Goal: Task Accomplishment & Management: Complete application form

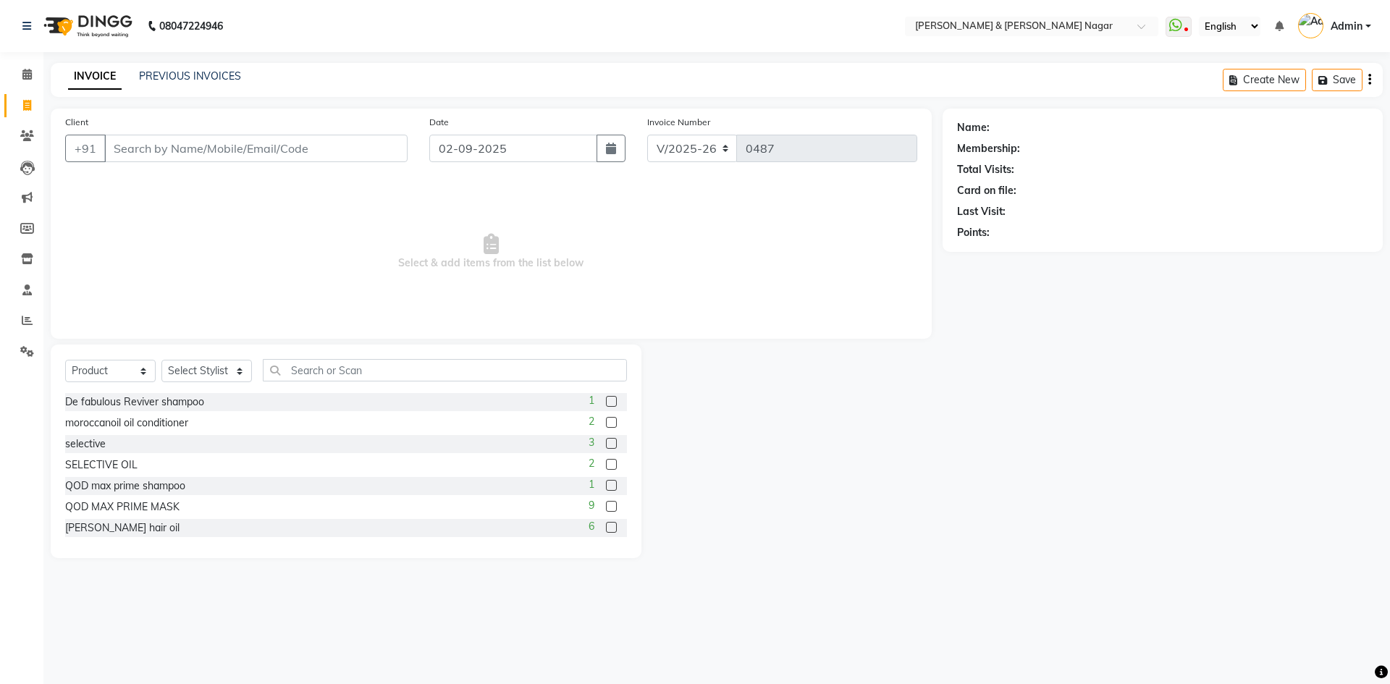
select select "789"
select select "product"
click at [328, 154] on input "Client" at bounding box center [255, 149] width 303 height 28
type input "9632768311"
click at [364, 150] on span "Add Client" at bounding box center [370, 148] width 57 height 14
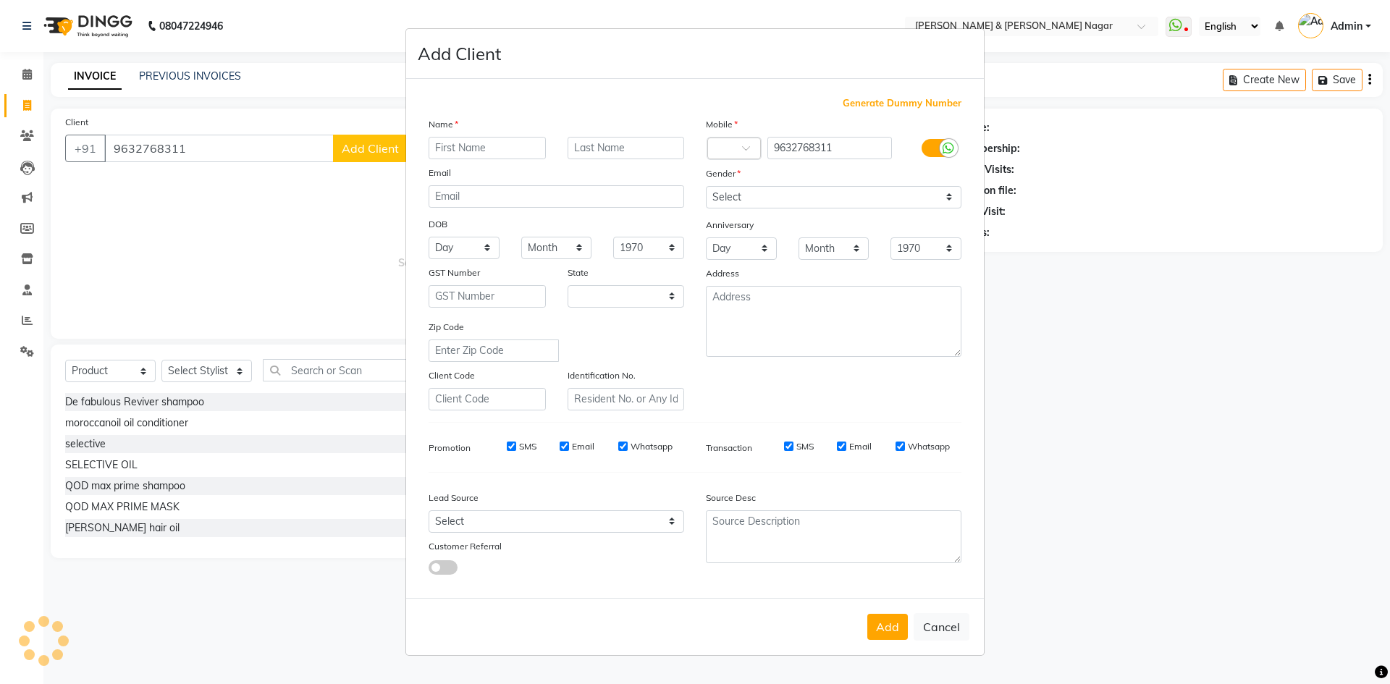
click at [364, 150] on ngb-modal-window "Add Client Generate Dummy Number Name Email DOB Day 01 02 03 04 05 06 07 08 09 …" at bounding box center [695, 342] width 1390 height 684
select select "17"
click at [455, 150] on input "text" at bounding box center [487, 148] width 117 height 22
type input "aruna"
click at [950, 200] on select "Select [DEMOGRAPHIC_DATA] [DEMOGRAPHIC_DATA] Other Prefer Not To Say" at bounding box center [834, 197] width 256 height 22
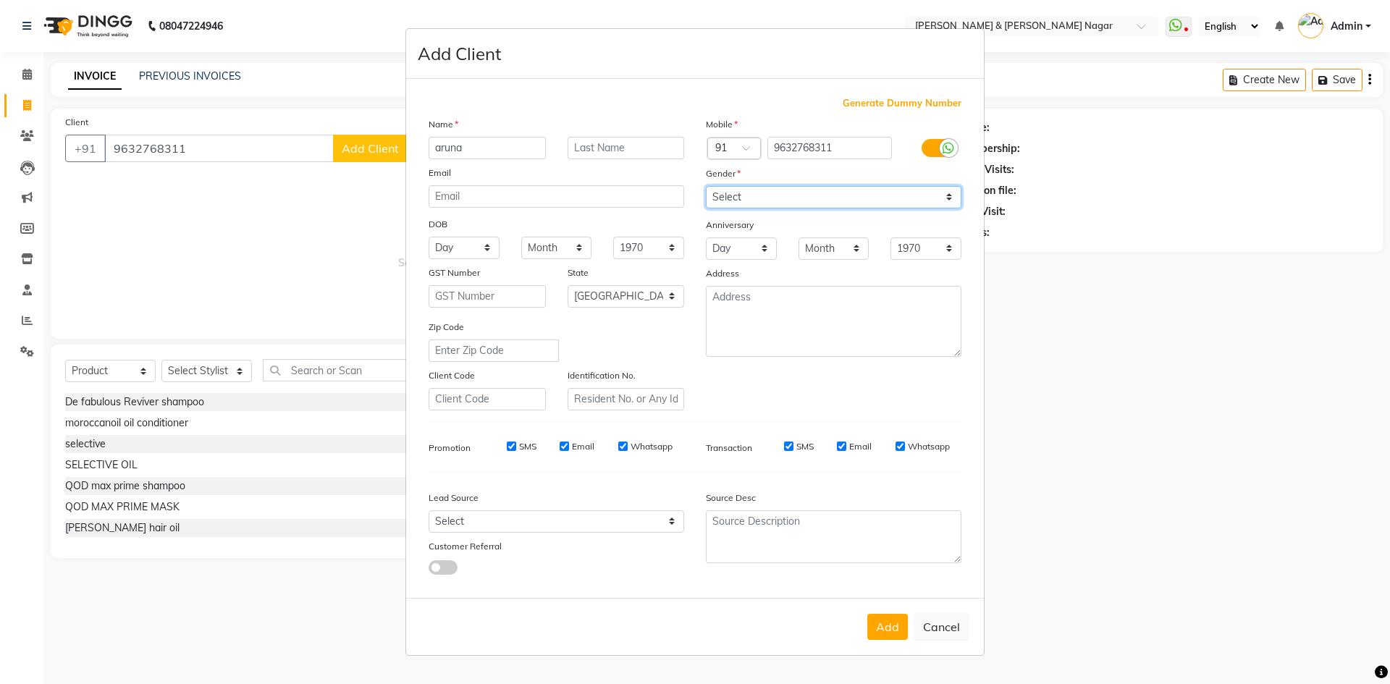
select select "[DEMOGRAPHIC_DATA]"
click at [706, 186] on select "Select [DEMOGRAPHIC_DATA] [DEMOGRAPHIC_DATA] Other Prefer Not To Say" at bounding box center [834, 197] width 256 height 22
drag, startPoint x: 888, startPoint y: 630, endPoint x: 826, endPoint y: 604, distance: 66.8
click at [888, 629] on button "Add" at bounding box center [887, 627] width 41 height 26
select select
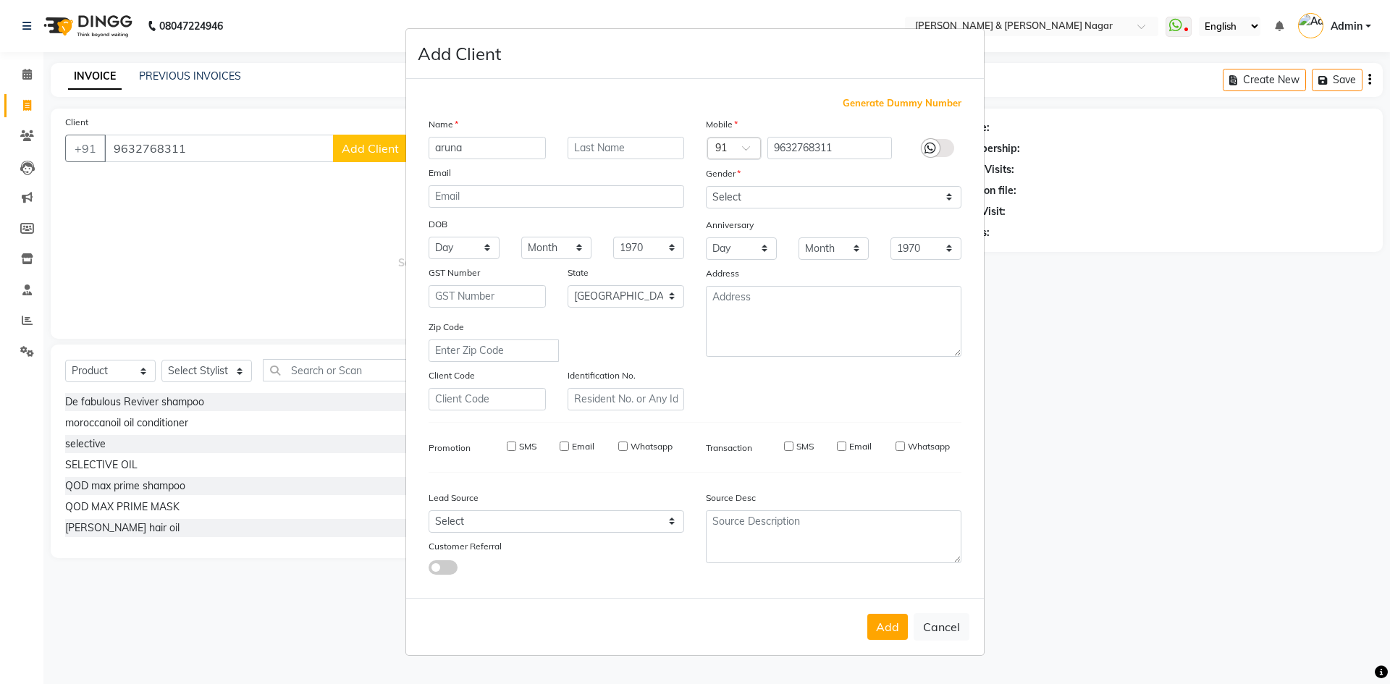
select select
select select "null"
select select
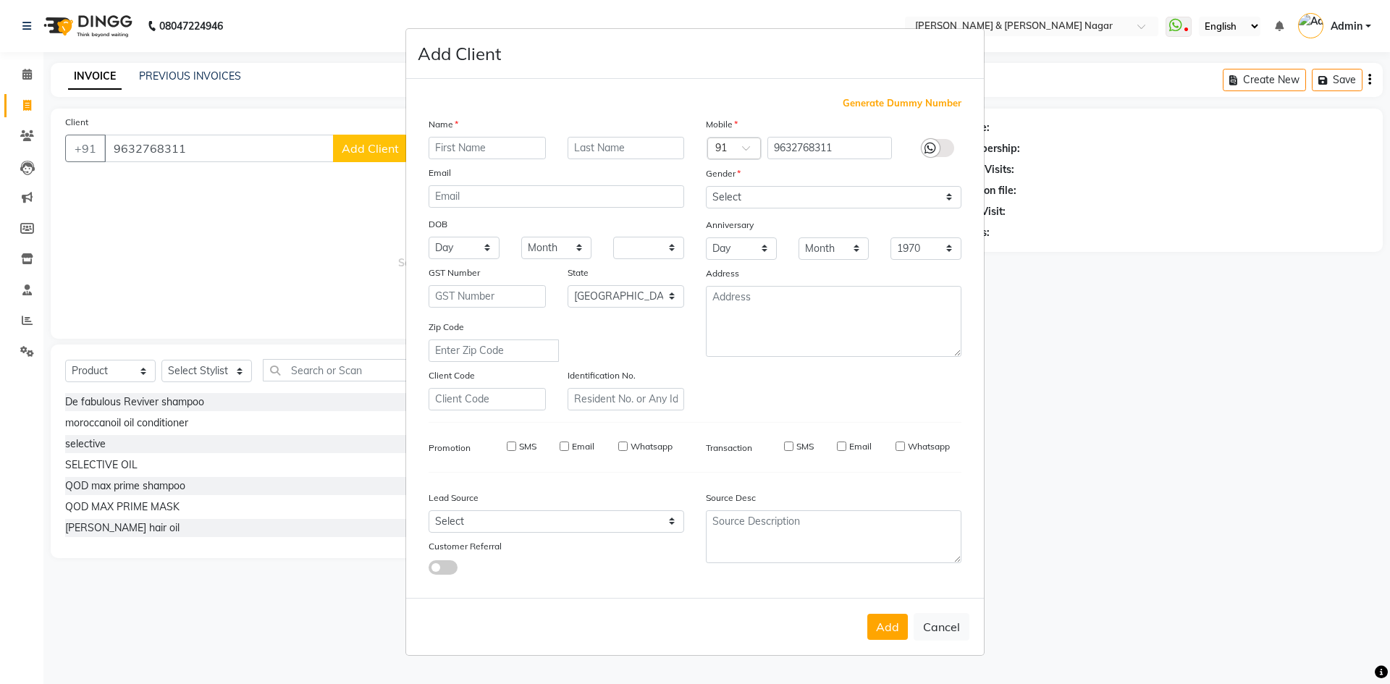
select select
checkbox input "false"
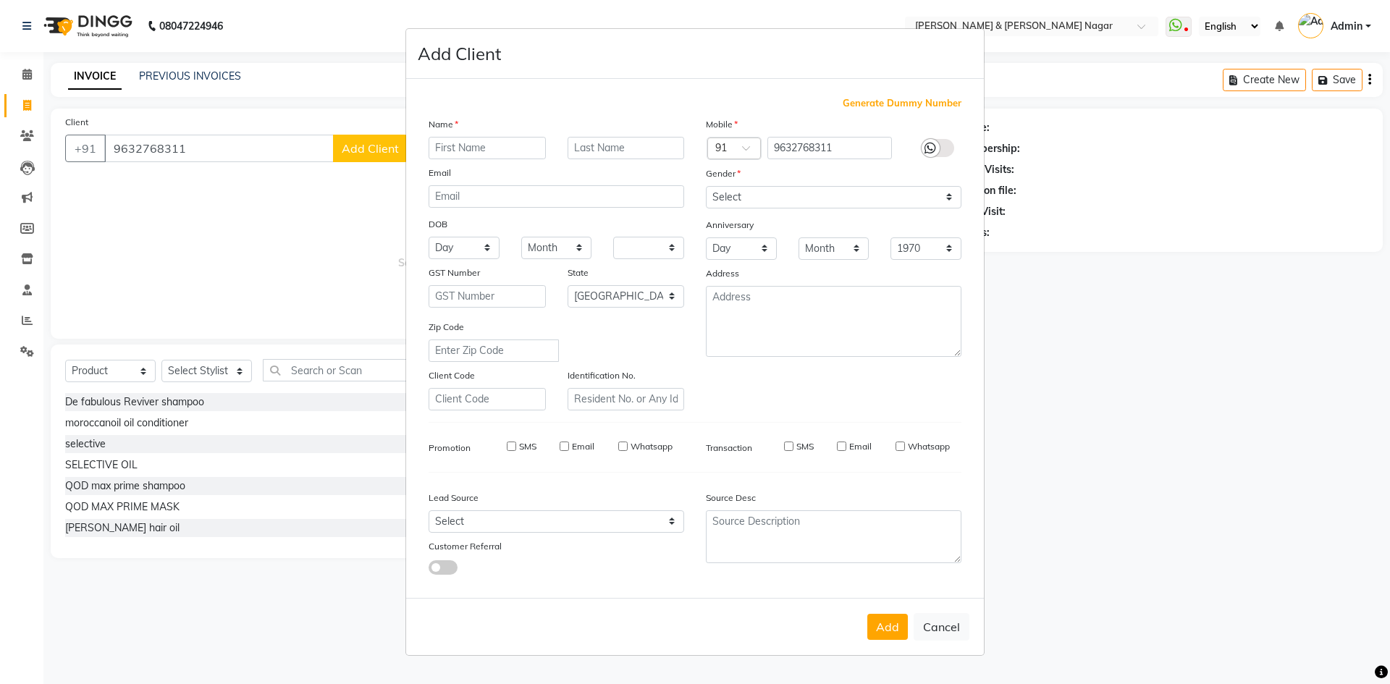
checkbox input "false"
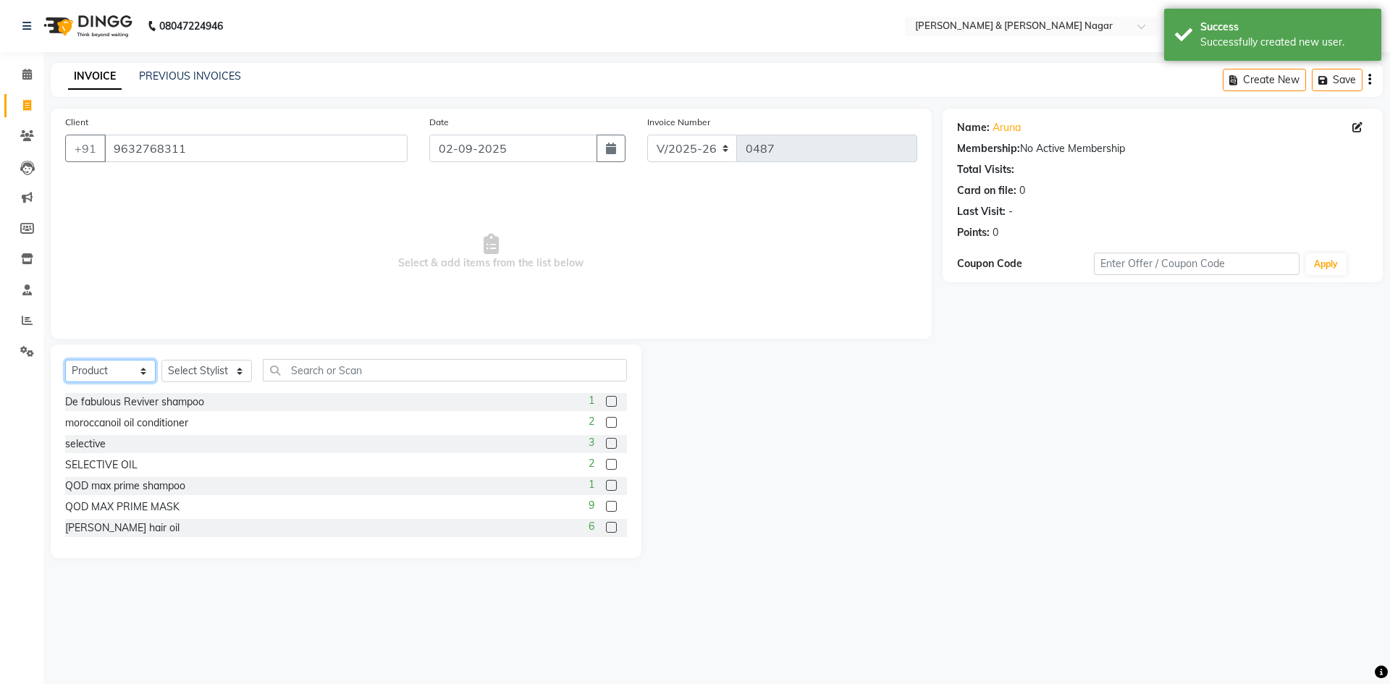
click at [143, 371] on select "Select Service Product Membership Package Voucher Prepaid Gift Card" at bounding box center [110, 371] width 90 height 22
select select "service"
click at [65, 360] on select "Select Service Product Membership Package Voucher Prepaid Gift Card" at bounding box center [110, 371] width 90 height 22
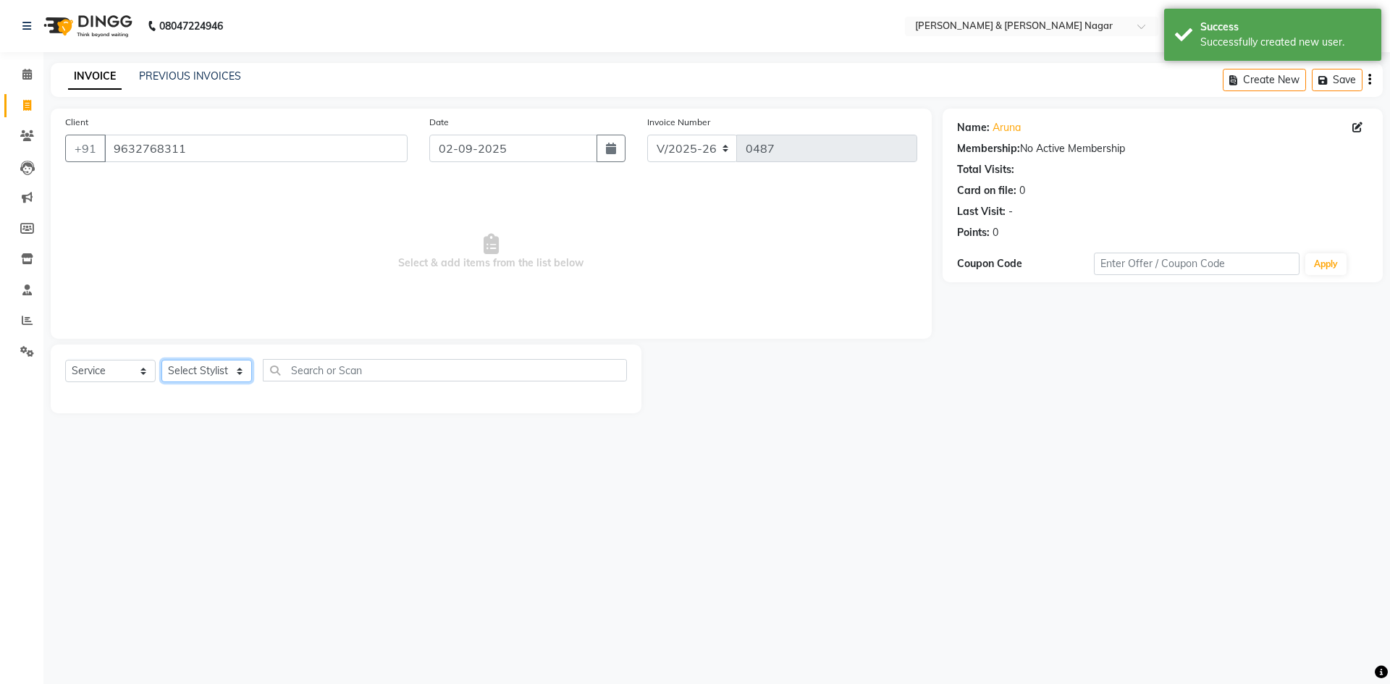
click at [240, 375] on select "Select Stylist ANIKASH [PERSON_NAME] Manager [PERSON_NAME] [PERSON_NAME]" at bounding box center [206, 371] width 90 height 22
select select "59860"
click at [161, 360] on select "Select Stylist ANIKASH [PERSON_NAME] Manager [PERSON_NAME] [PERSON_NAME]" at bounding box center [206, 371] width 90 height 22
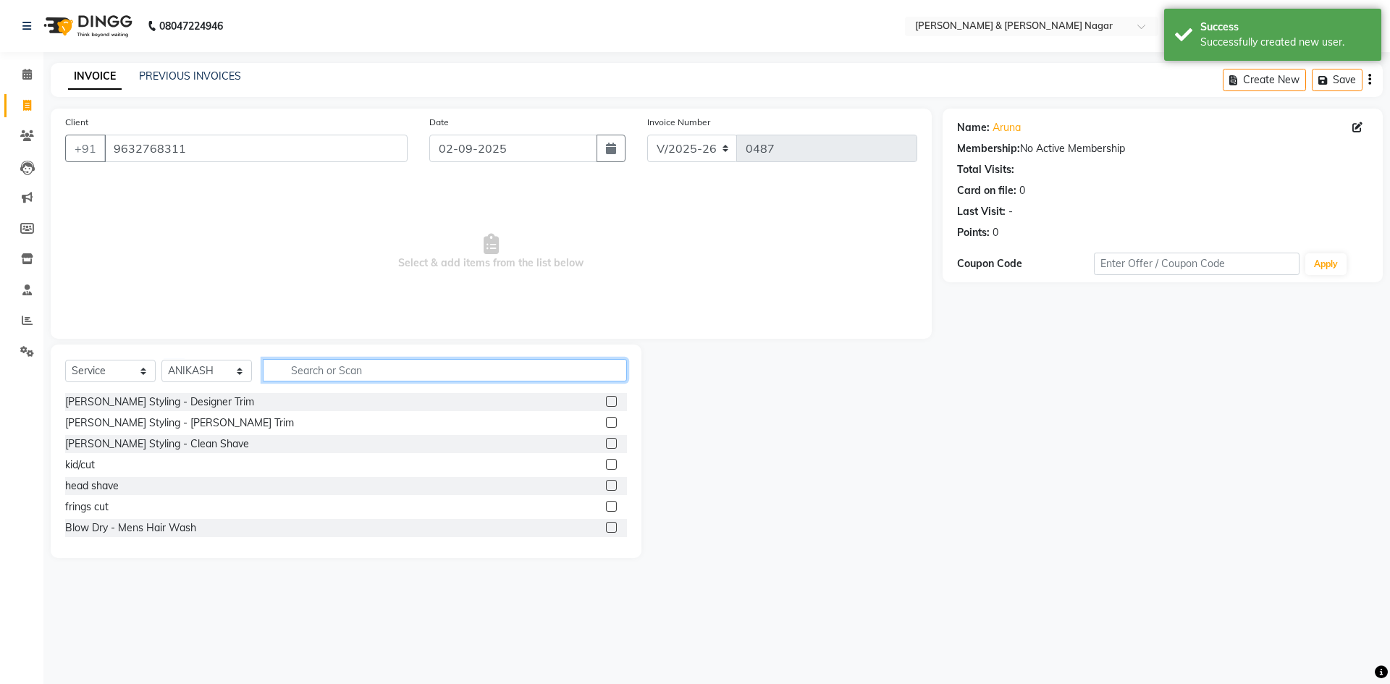
click at [361, 368] on input "text" at bounding box center [445, 370] width 364 height 22
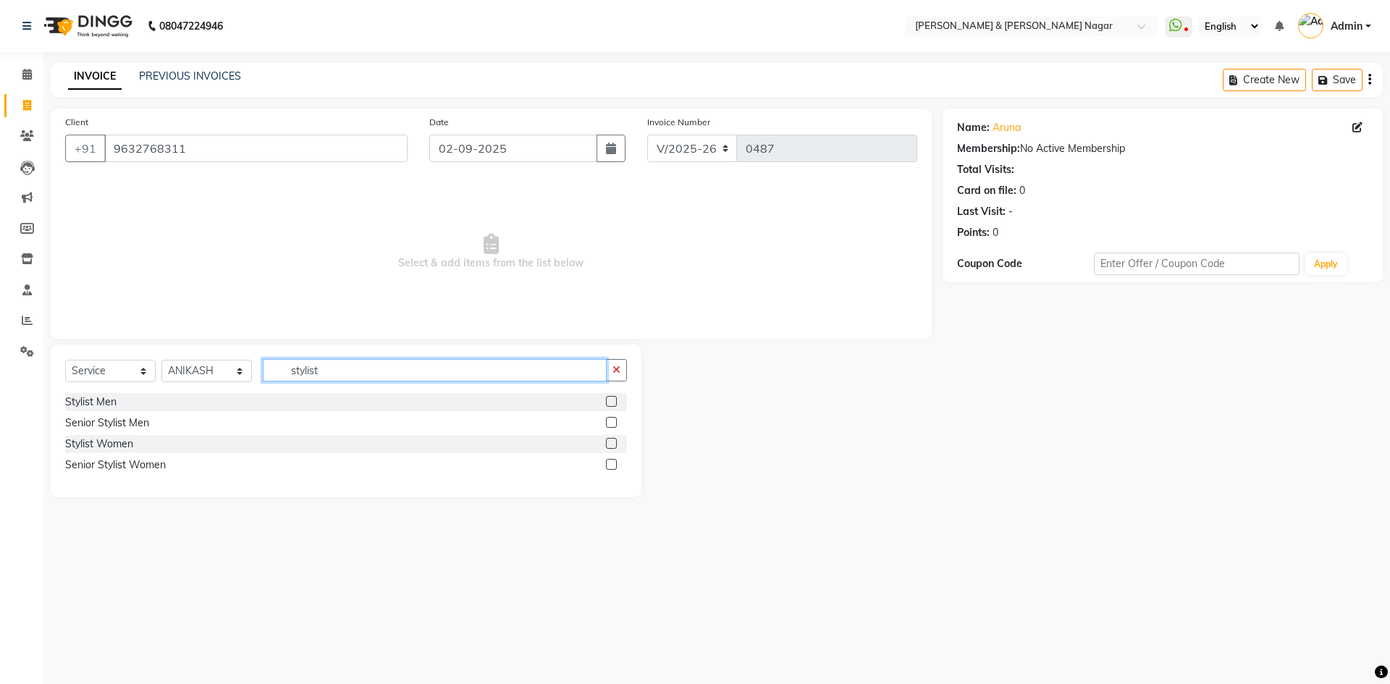
type input "stylist"
click at [610, 442] on label at bounding box center [611, 443] width 11 height 11
click at [610, 442] on input "checkbox" at bounding box center [610, 443] width 9 height 9
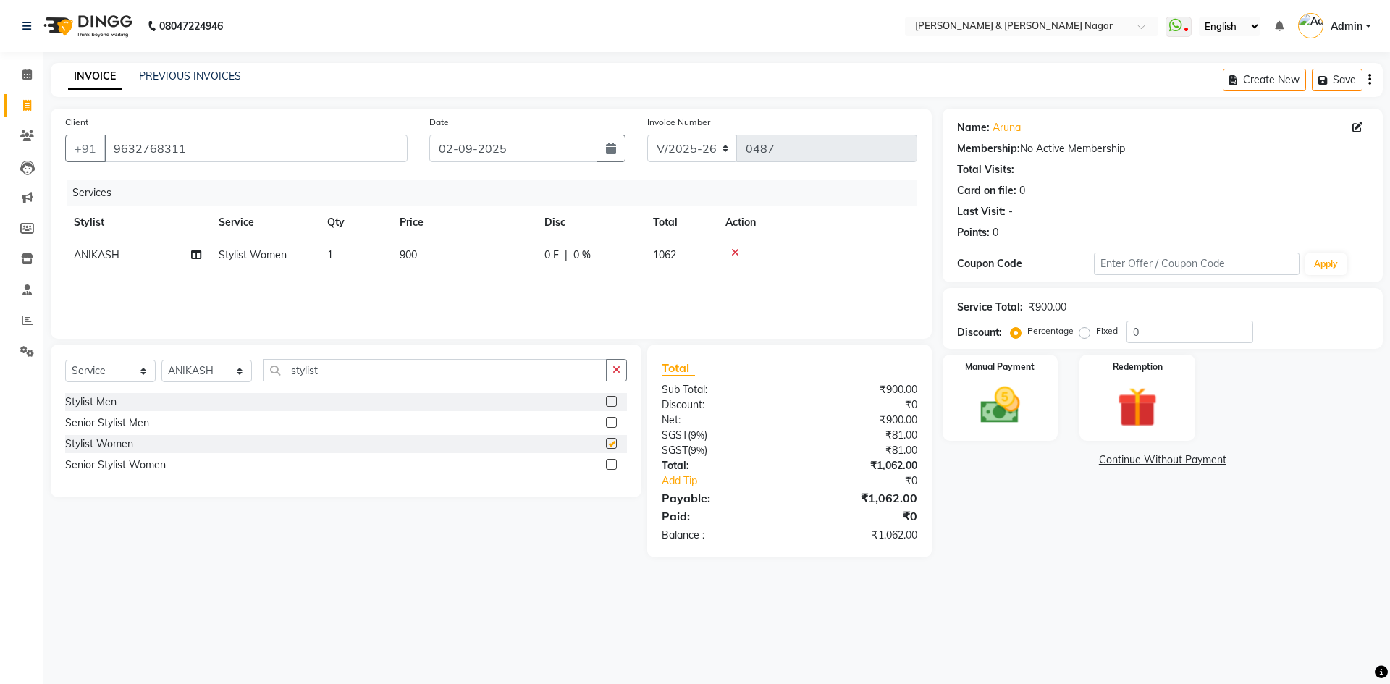
checkbox input "false"
click at [240, 375] on select "Select Stylist ANIKASH [PERSON_NAME] Manager [PERSON_NAME] [PERSON_NAME]" at bounding box center [206, 371] width 90 height 22
select select "45286"
click at [161, 360] on select "Select Stylist ANIKASH [PERSON_NAME] Manager [PERSON_NAME] [PERSON_NAME]" at bounding box center [206, 371] width 90 height 22
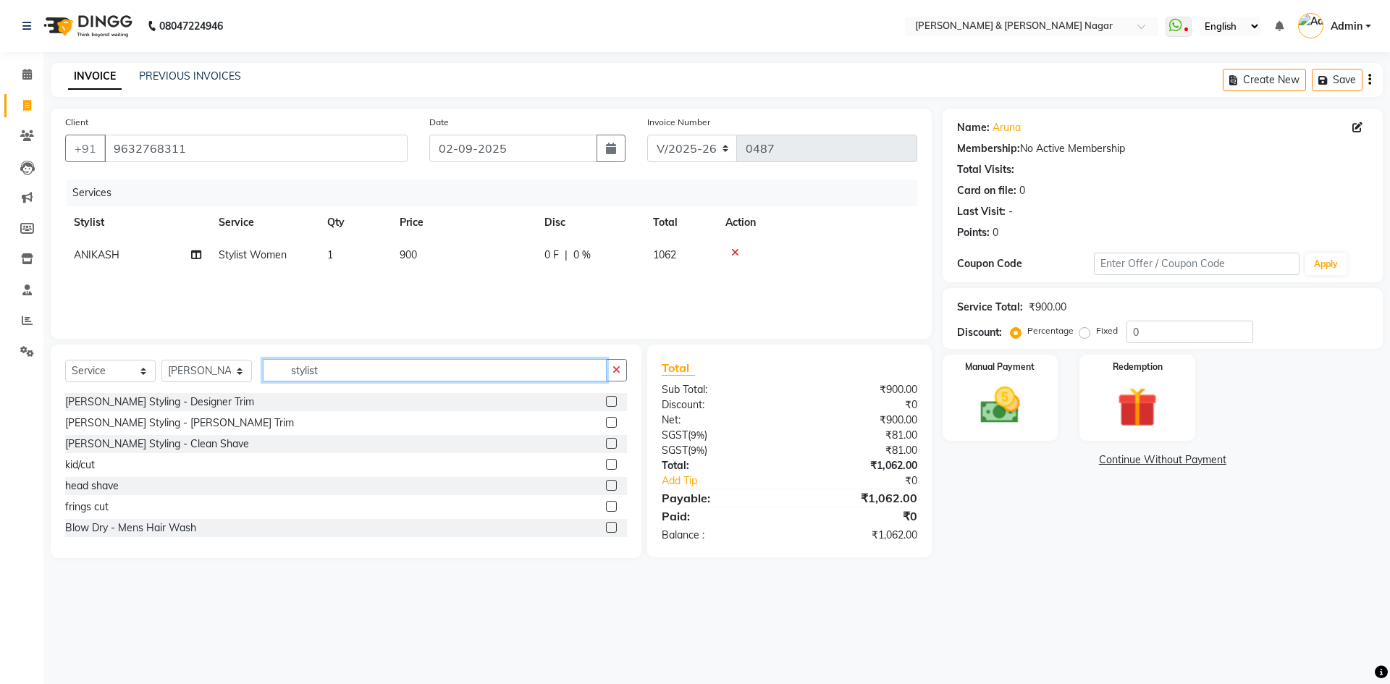
click at [349, 366] on input "stylist" at bounding box center [435, 370] width 344 height 22
type input "s"
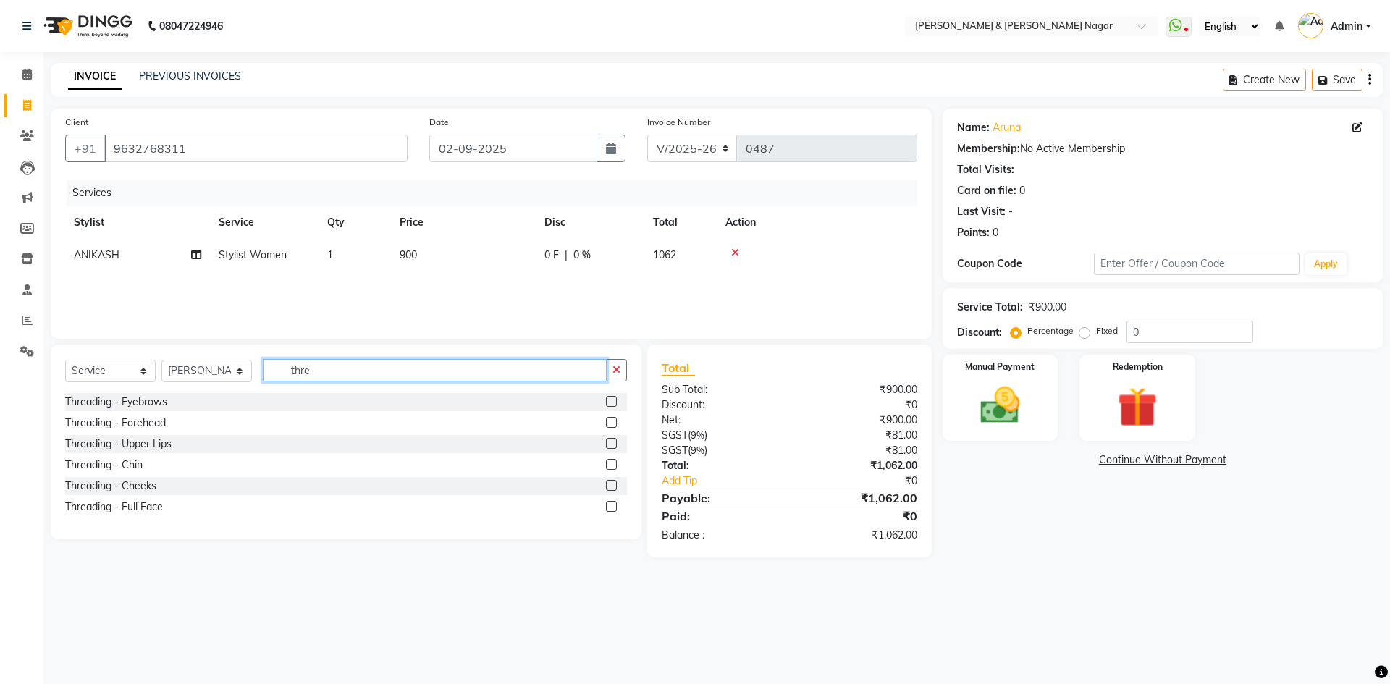
type input "thre"
click at [611, 400] on label at bounding box center [611, 401] width 11 height 11
click at [611, 400] on input "checkbox" at bounding box center [610, 401] width 9 height 9
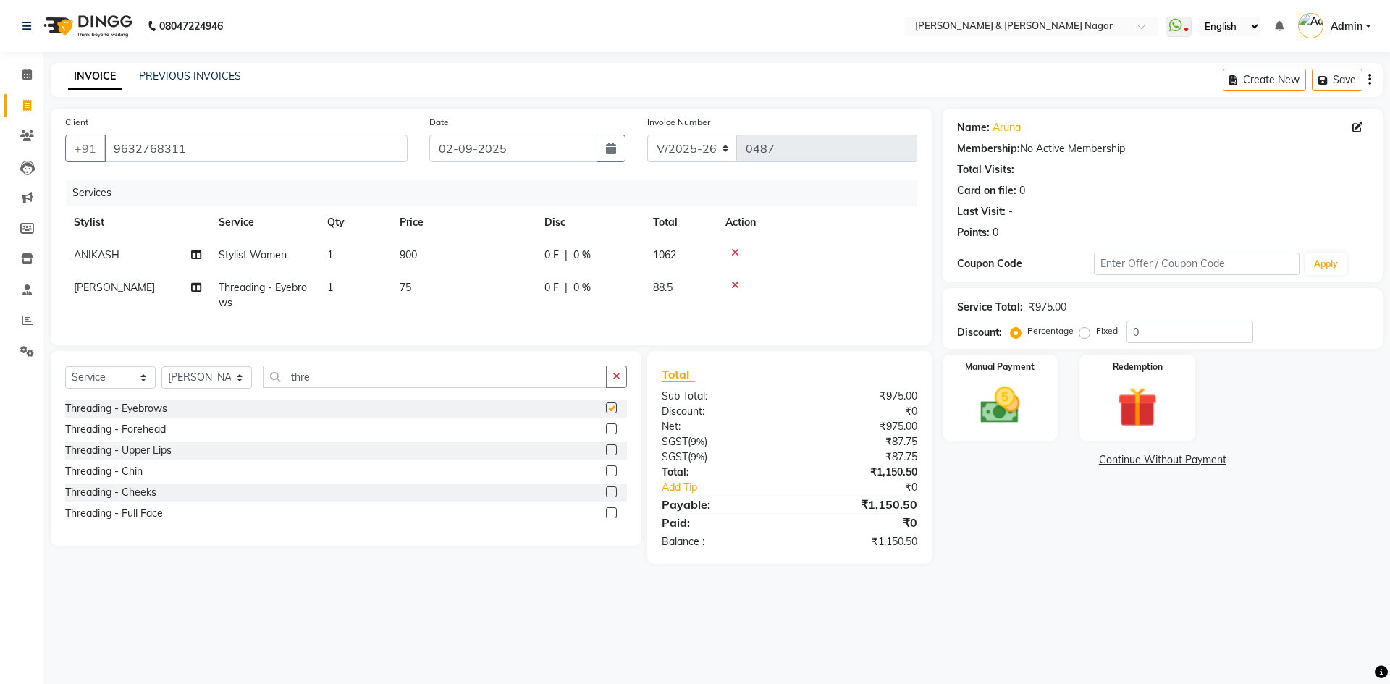
checkbox input "false"
click at [610, 455] on label at bounding box center [611, 449] width 11 height 11
click at [610, 455] on input "checkbox" at bounding box center [610, 450] width 9 height 9
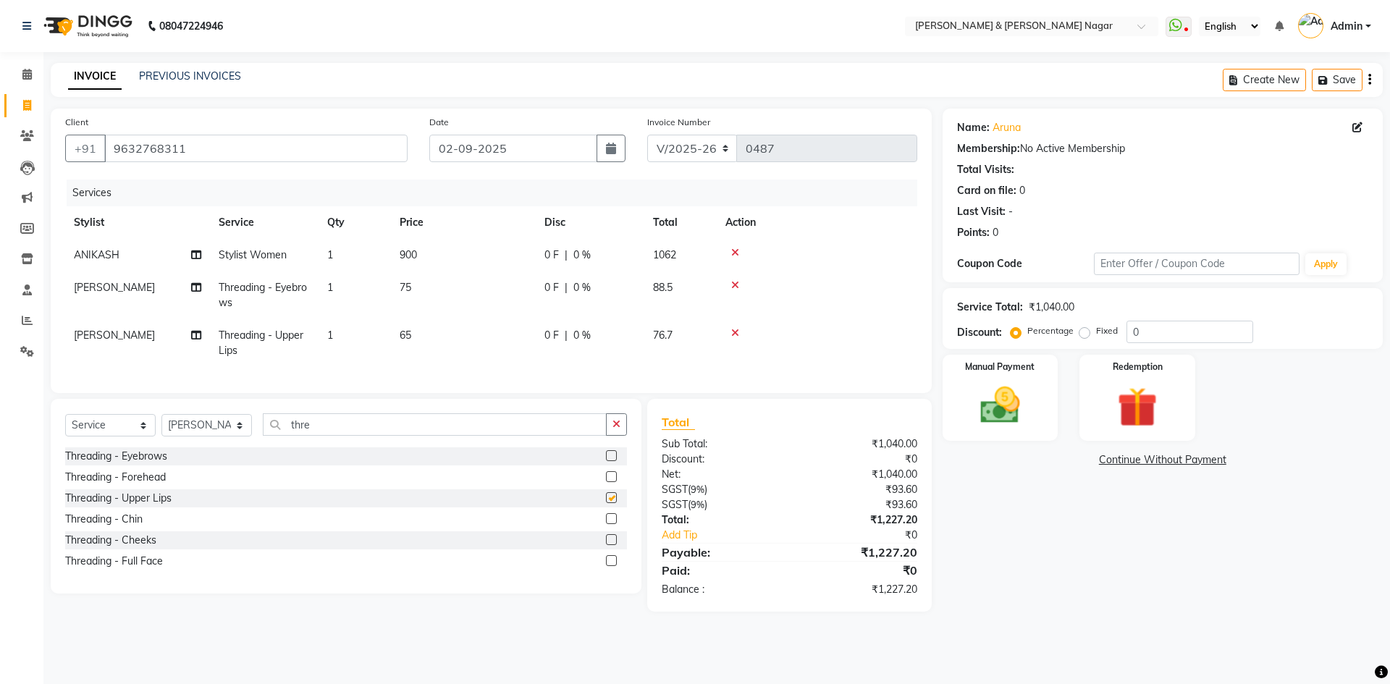
checkbox input "false"
click at [1143, 333] on input "0" at bounding box center [1189, 332] width 127 height 22
click at [1096, 333] on label "Fixed" at bounding box center [1107, 330] width 22 height 13
click at [1087, 333] on input "Fixed" at bounding box center [1087, 331] width 10 height 10
radio input "true"
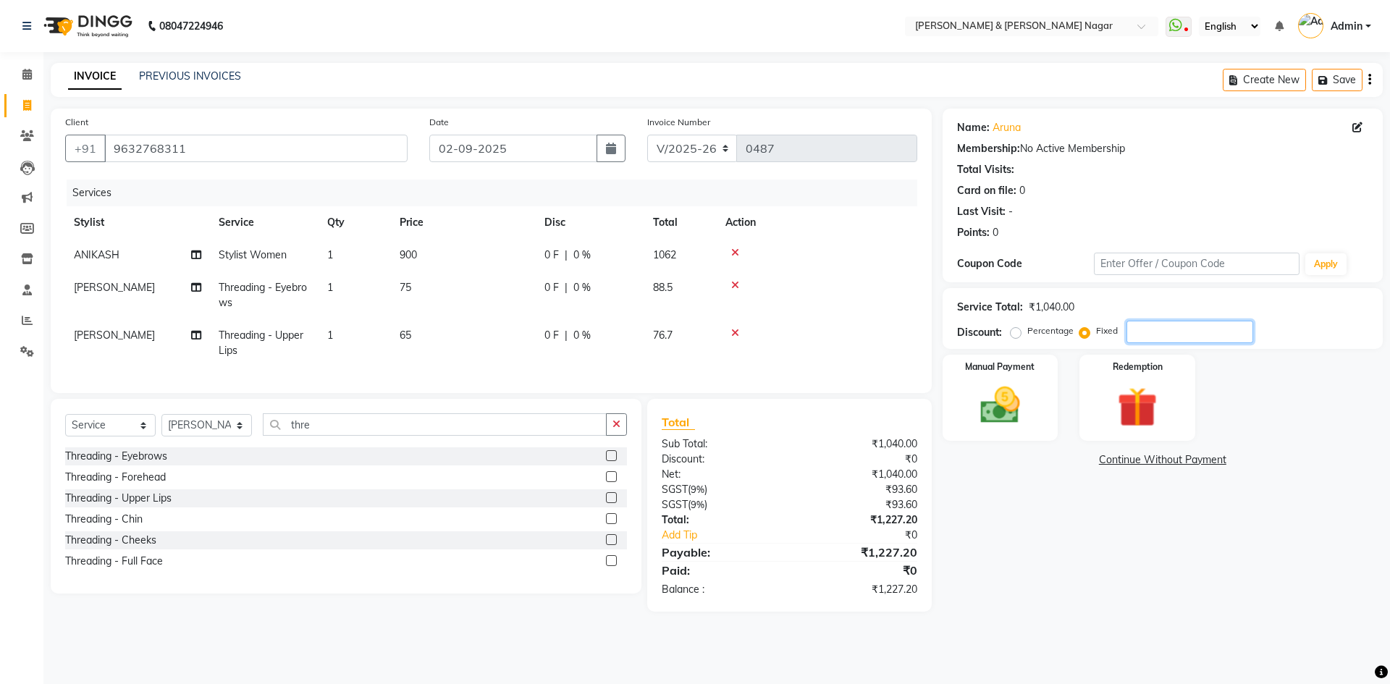
click at [1146, 331] on input "number" at bounding box center [1189, 332] width 127 height 22
type input "356"
click at [995, 411] on img at bounding box center [999, 406] width 67 height 48
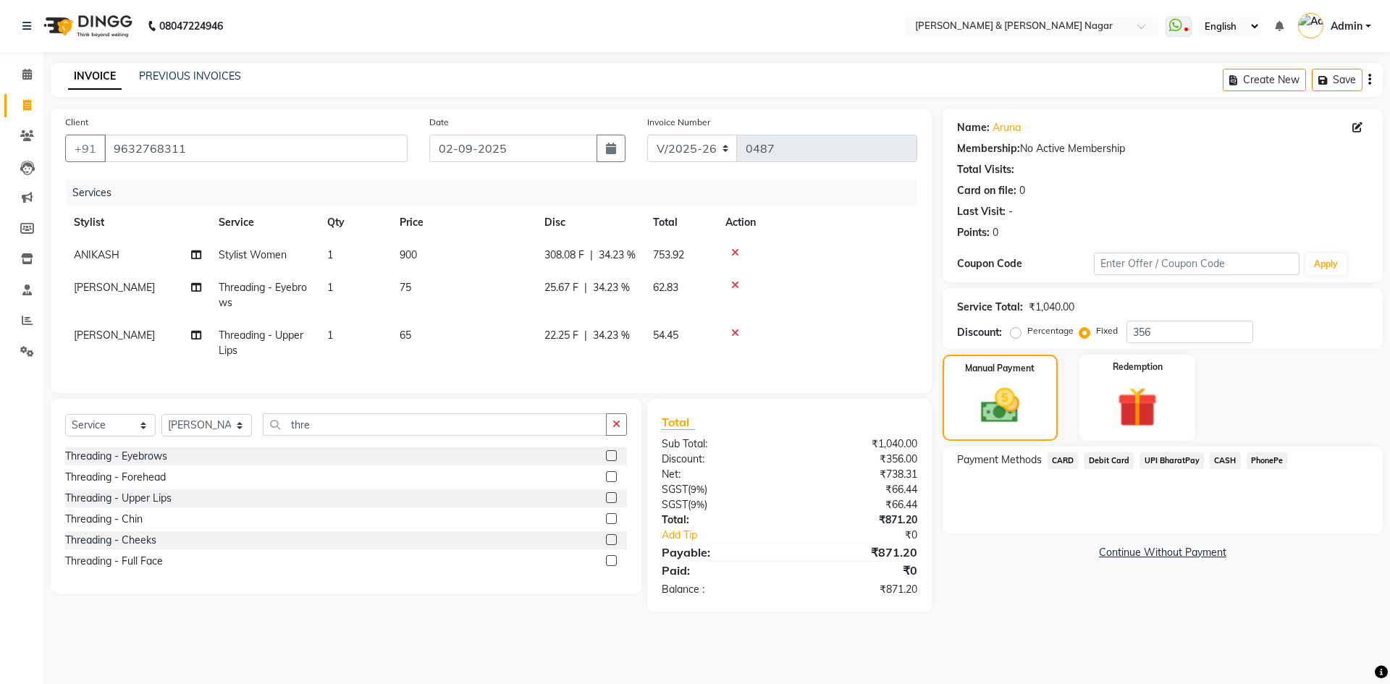
click at [1227, 460] on span "CASH" at bounding box center [1225, 460] width 31 height 17
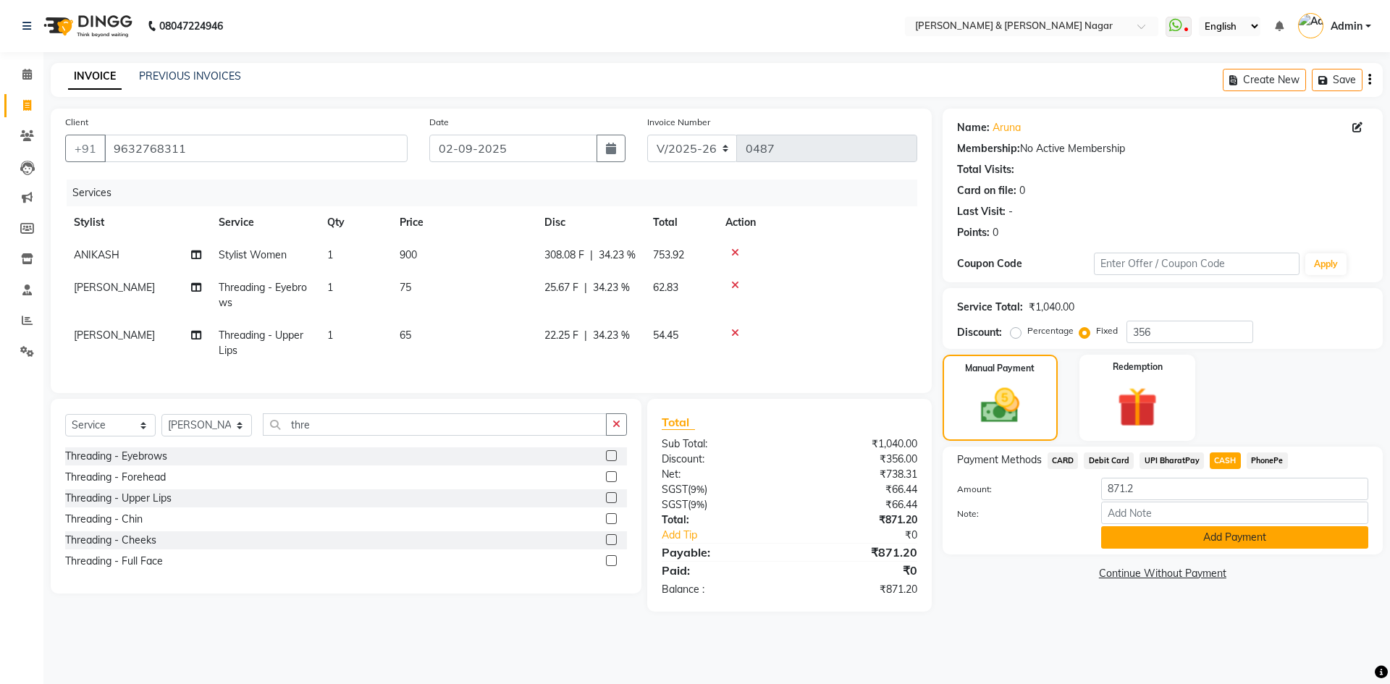
click at [1182, 539] on button "Add Payment" at bounding box center [1234, 537] width 267 height 22
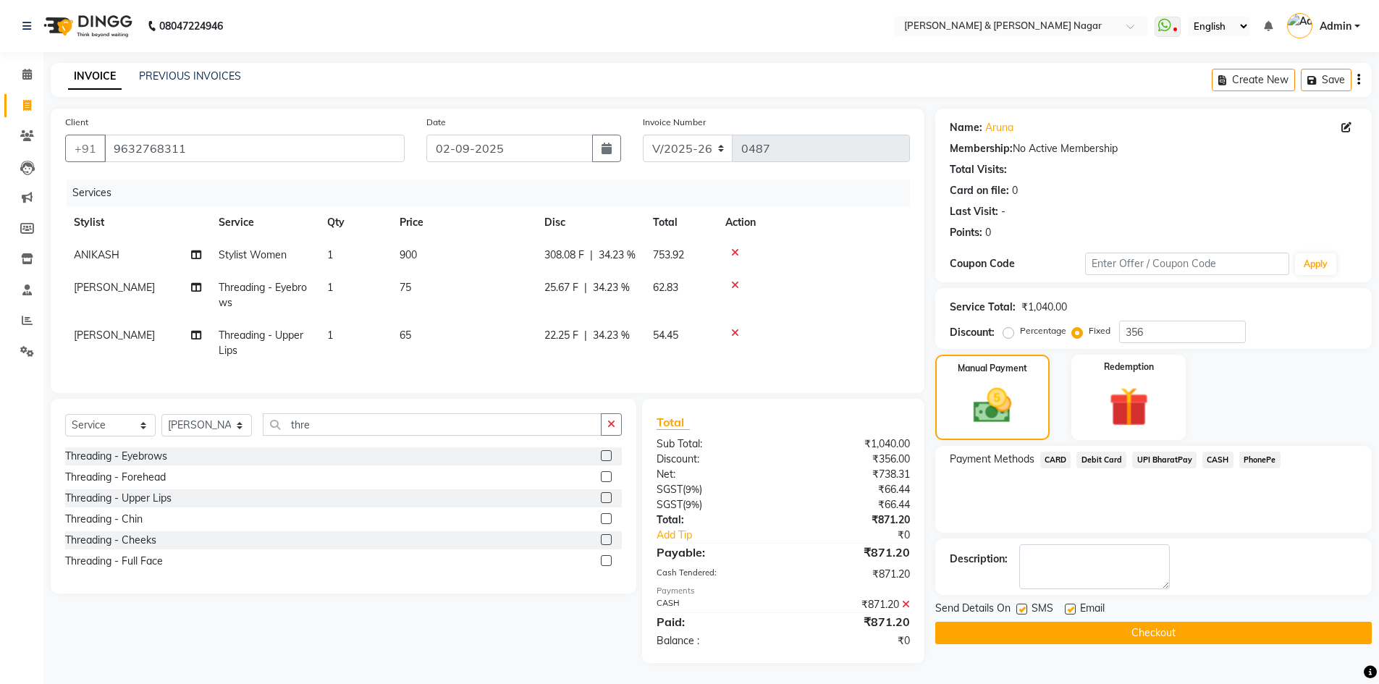
click at [1183, 631] on button "Checkout" at bounding box center [1153, 633] width 437 height 22
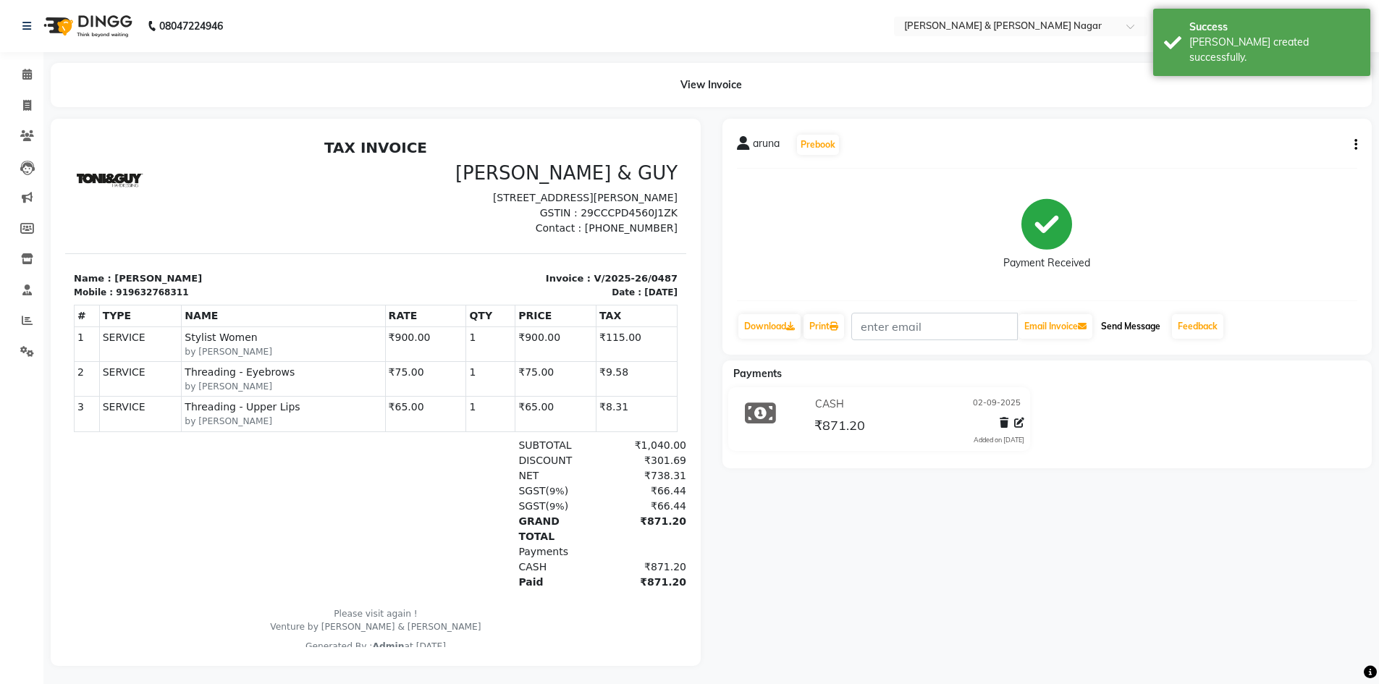
click at [1139, 324] on button "Send Message" at bounding box center [1130, 326] width 71 height 25
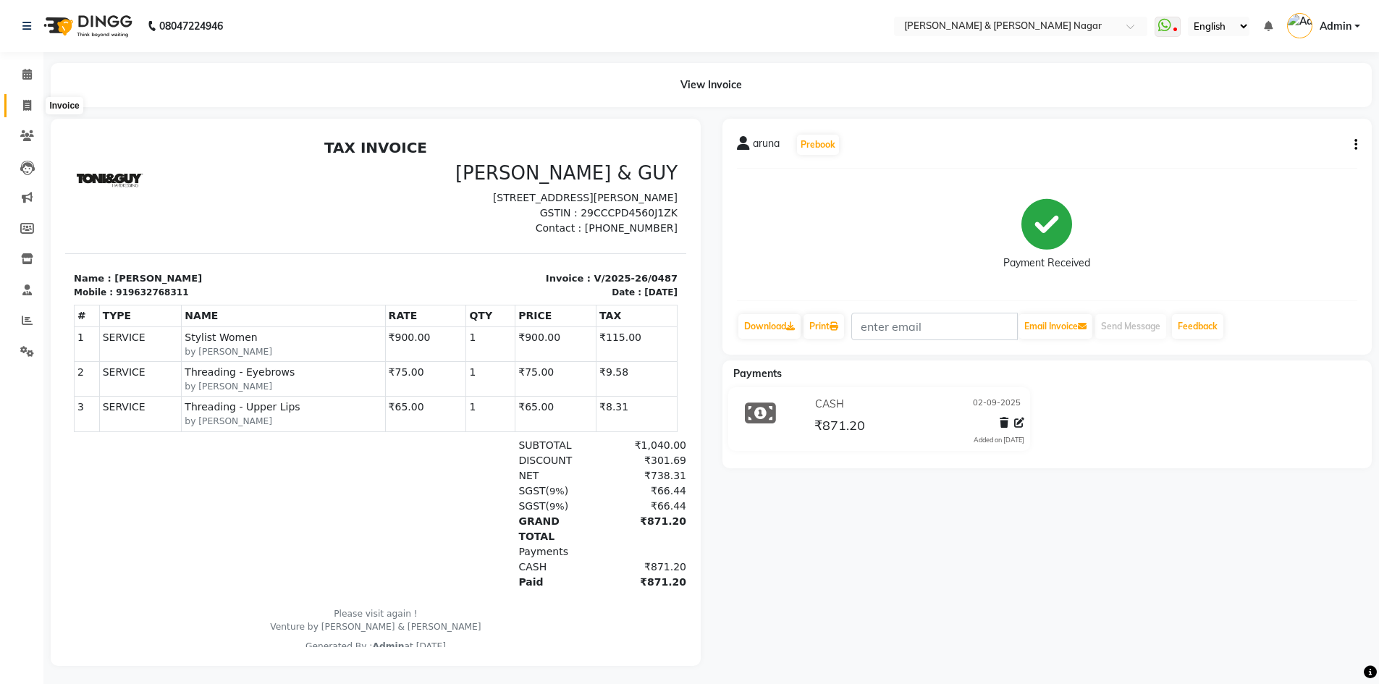
click at [26, 106] on icon at bounding box center [27, 105] width 8 height 11
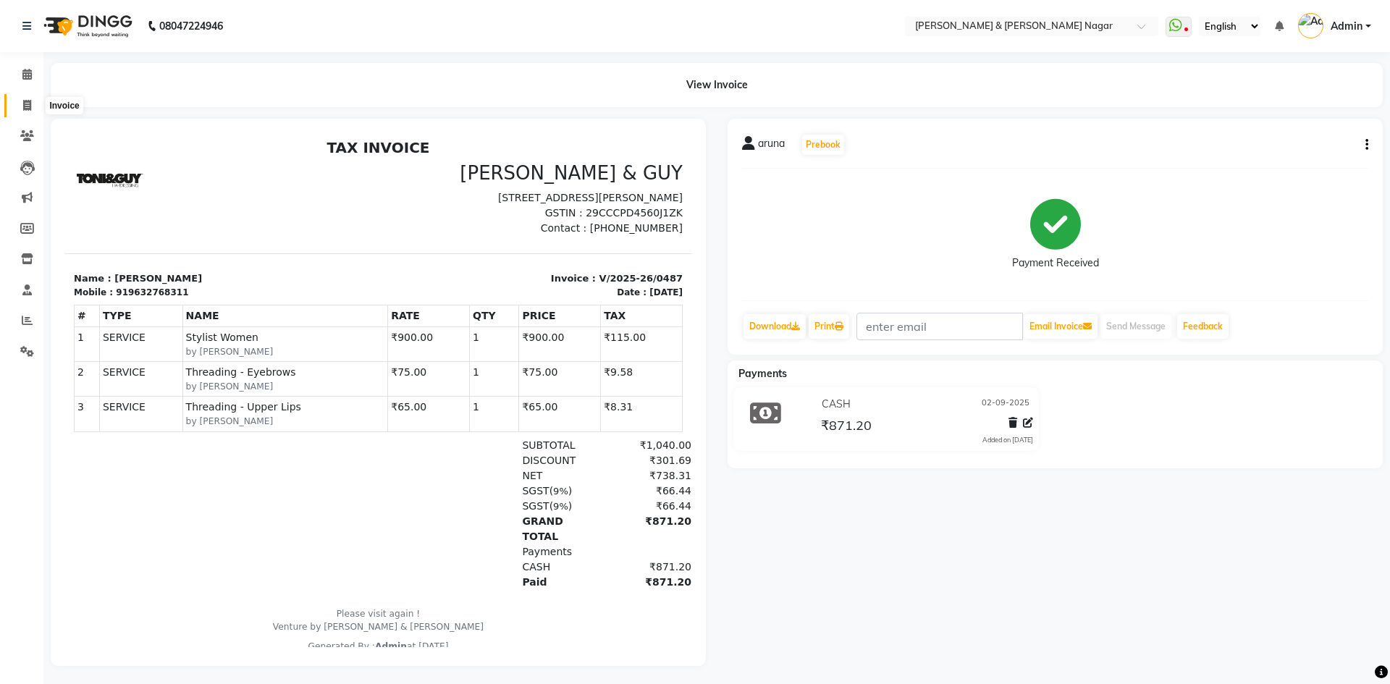
select select "service"
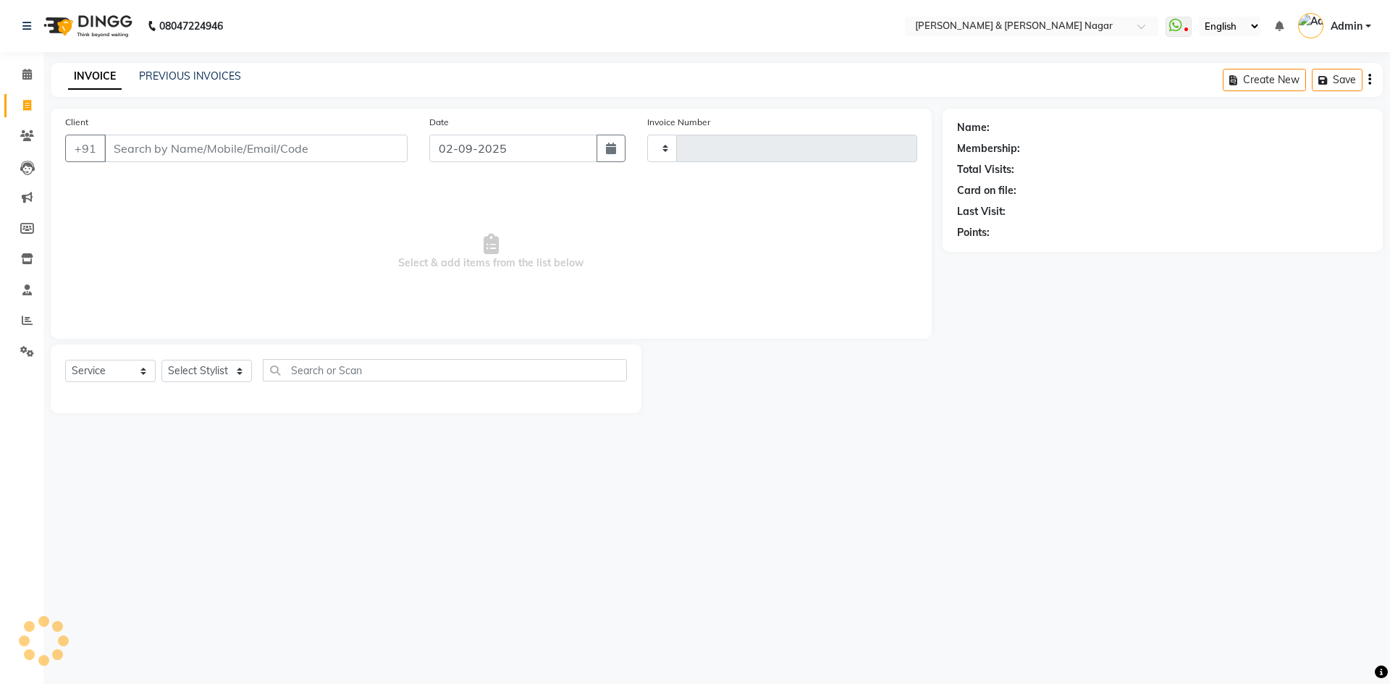
type input "0488"
select select "789"
select select "product"
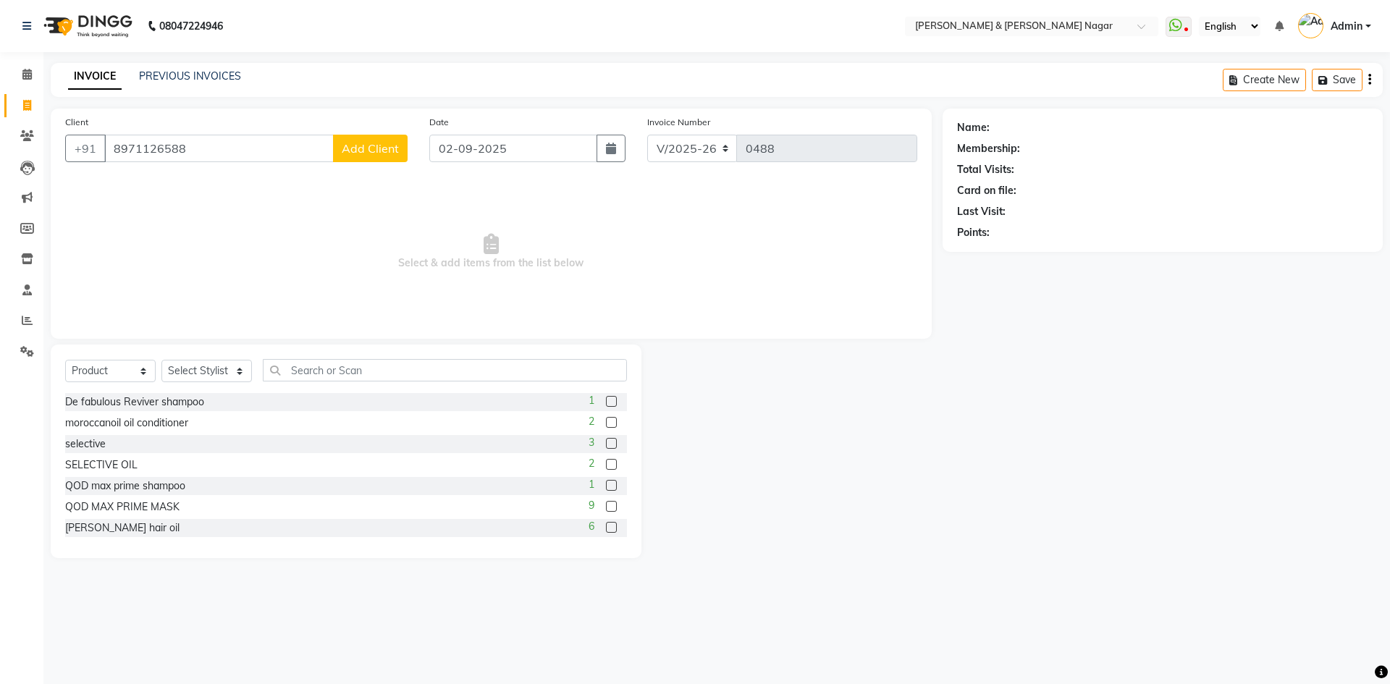
type input "8971126588"
click at [363, 148] on span "Add Client" at bounding box center [370, 148] width 57 height 14
select select "17"
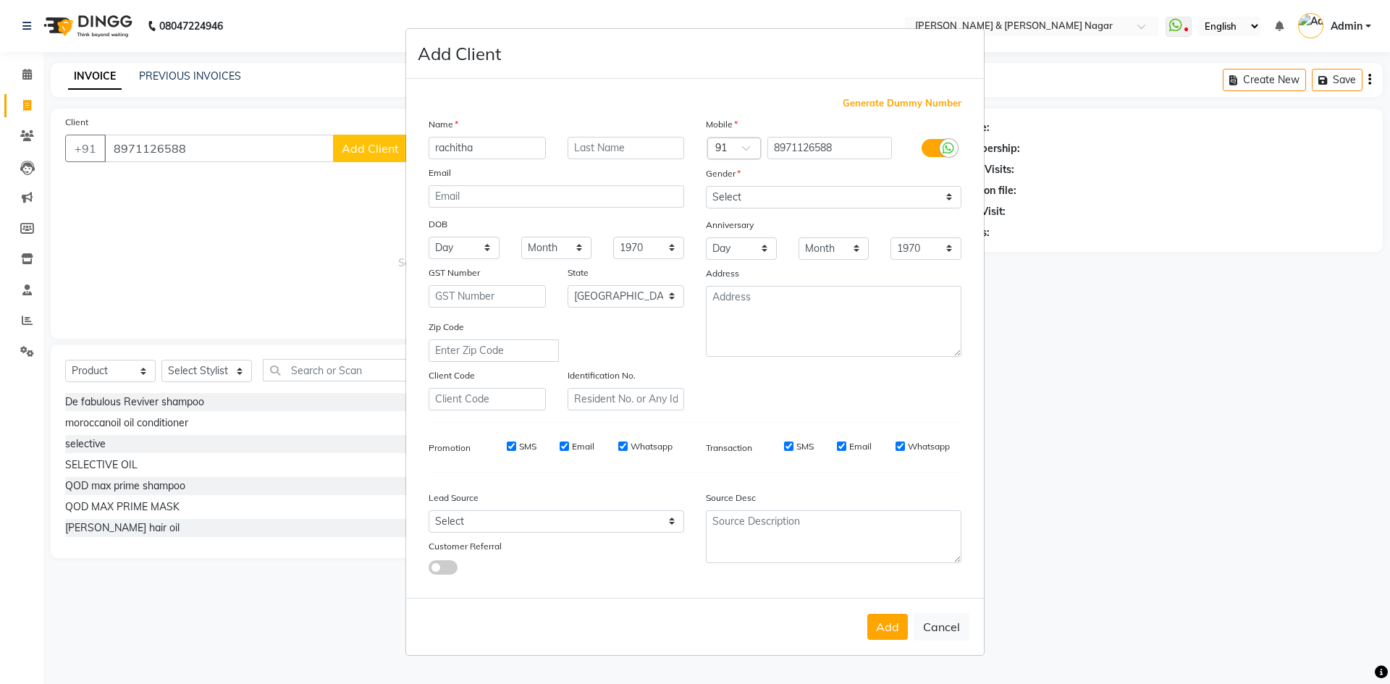
type input "rachitha"
click at [948, 198] on select "Select [DEMOGRAPHIC_DATA] [DEMOGRAPHIC_DATA] Other Prefer Not To Say" at bounding box center [834, 197] width 256 height 22
select select "[DEMOGRAPHIC_DATA]"
click at [706, 186] on select "Select [DEMOGRAPHIC_DATA] [DEMOGRAPHIC_DATA] Other Prefer Not To Say" at bounding box center [834, 197] width 256 height 22
click at [889, 636] on button "Add" at bounding box center [887, 627] width 41 height 26
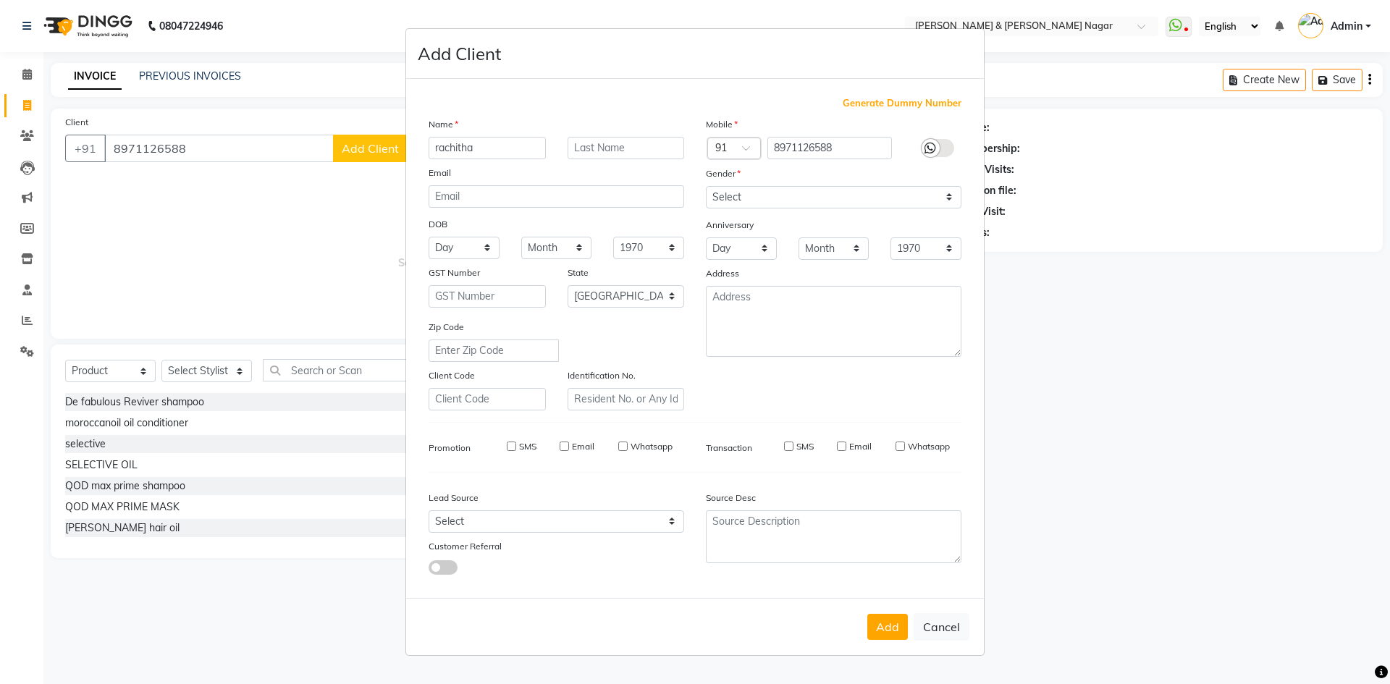
select select
select select "null"
select select
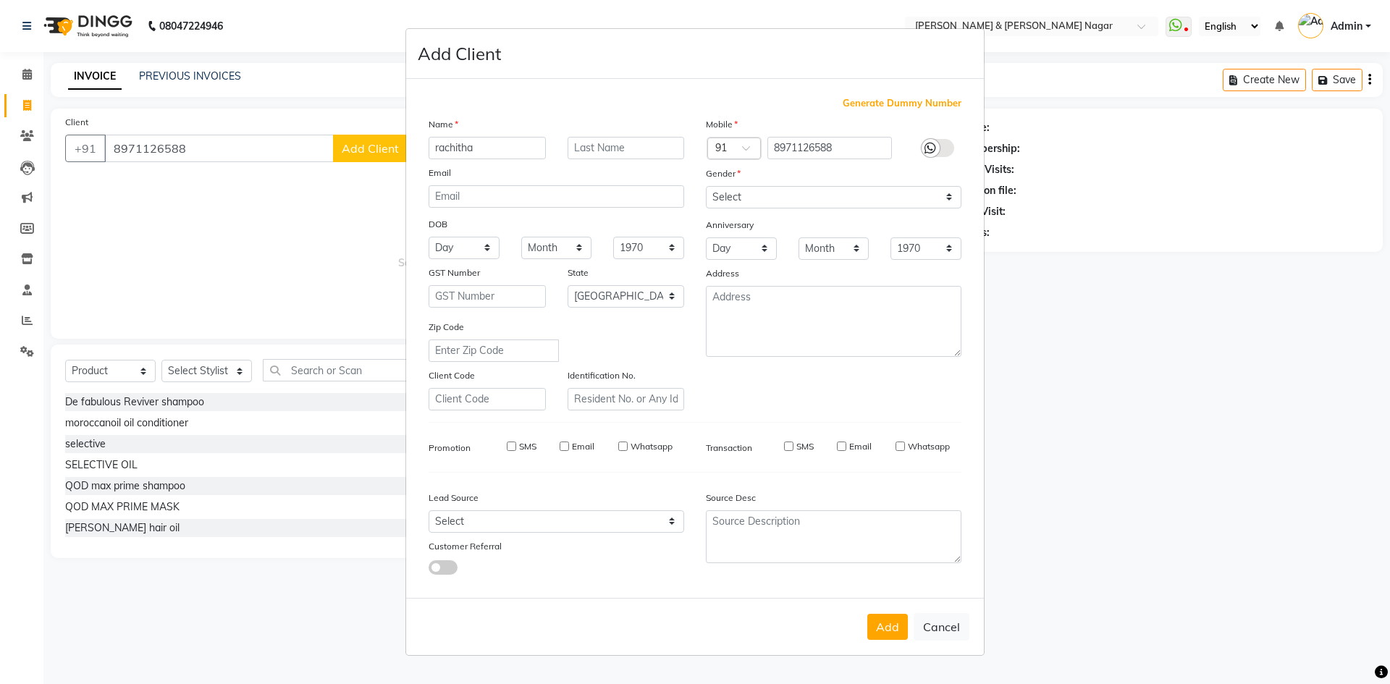
select select
checkbox input "false"
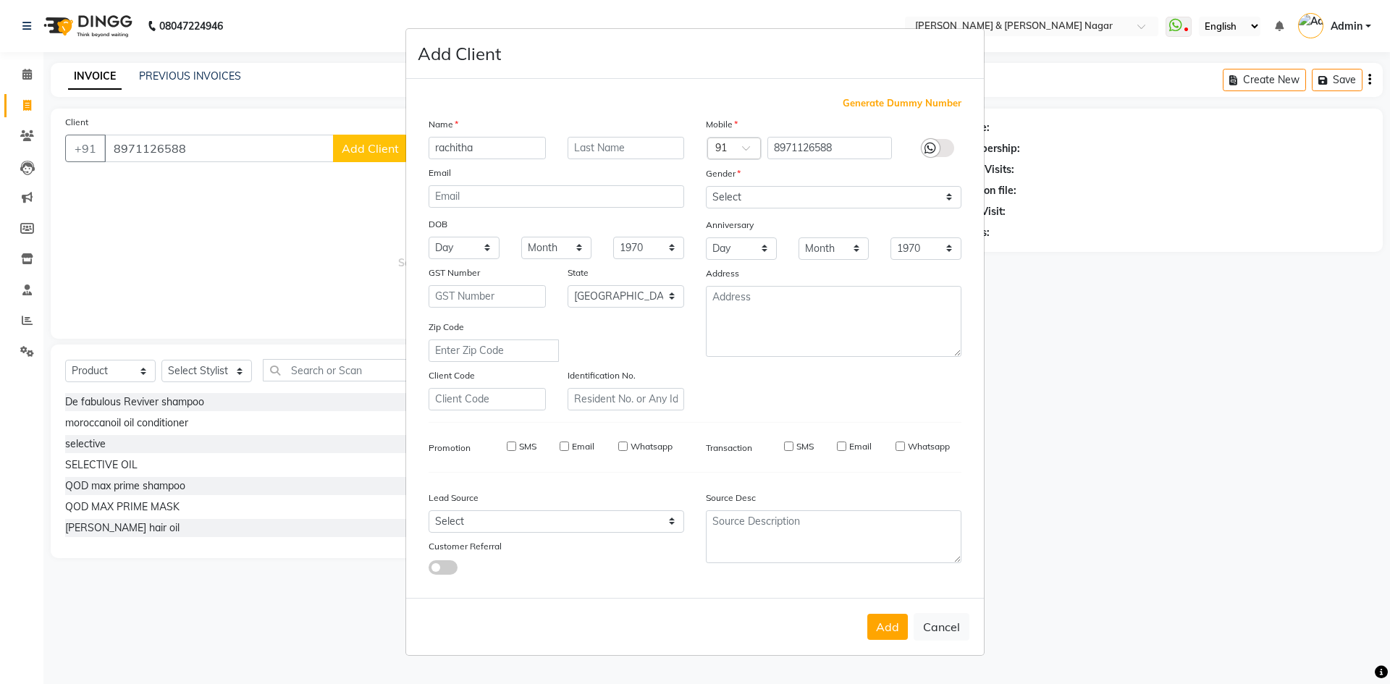
checkbox input "false"
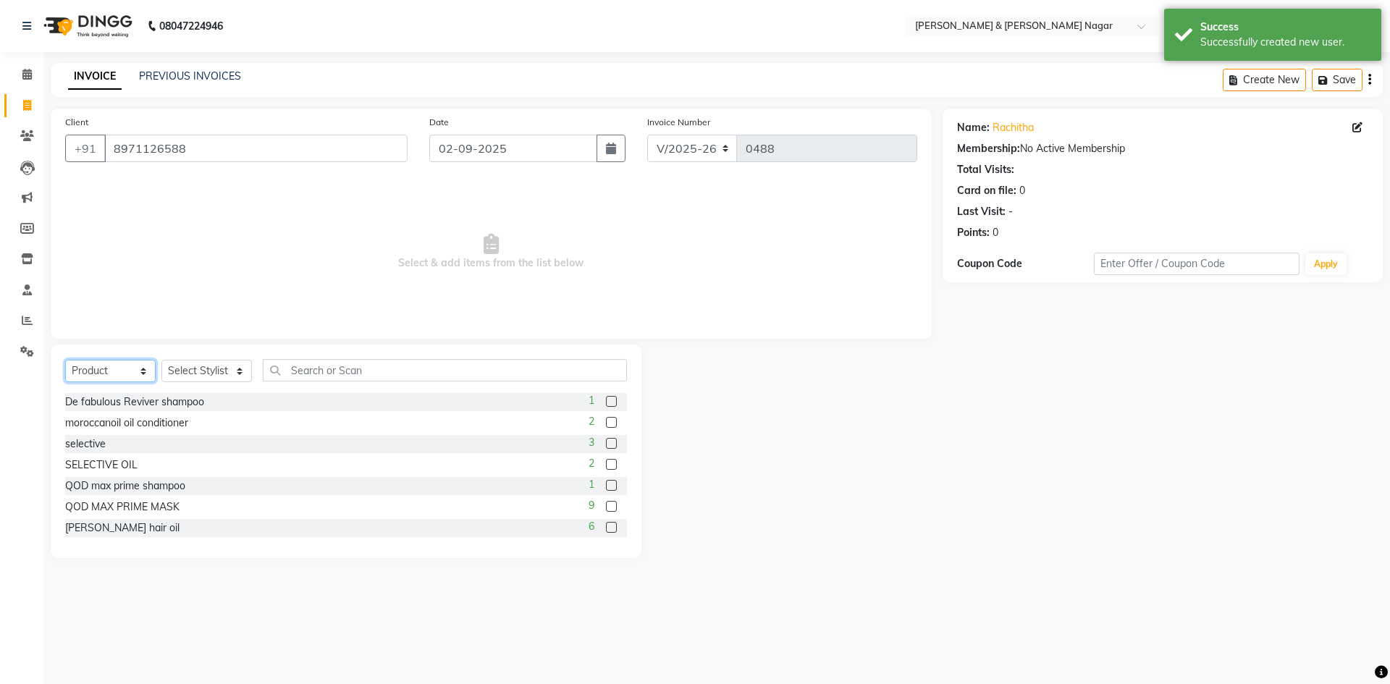
click at [143, 371] on select "Select Service Product Membership Package Voucher Prepaid Gift Card" at bounding box center [110, 371] width 90 height 22
select select "service"
click at [65, 360] on select "Select Service Product Membership Package Voucher Prepaid Gift Card" at bounding box center [110, 371] width 90 height 22
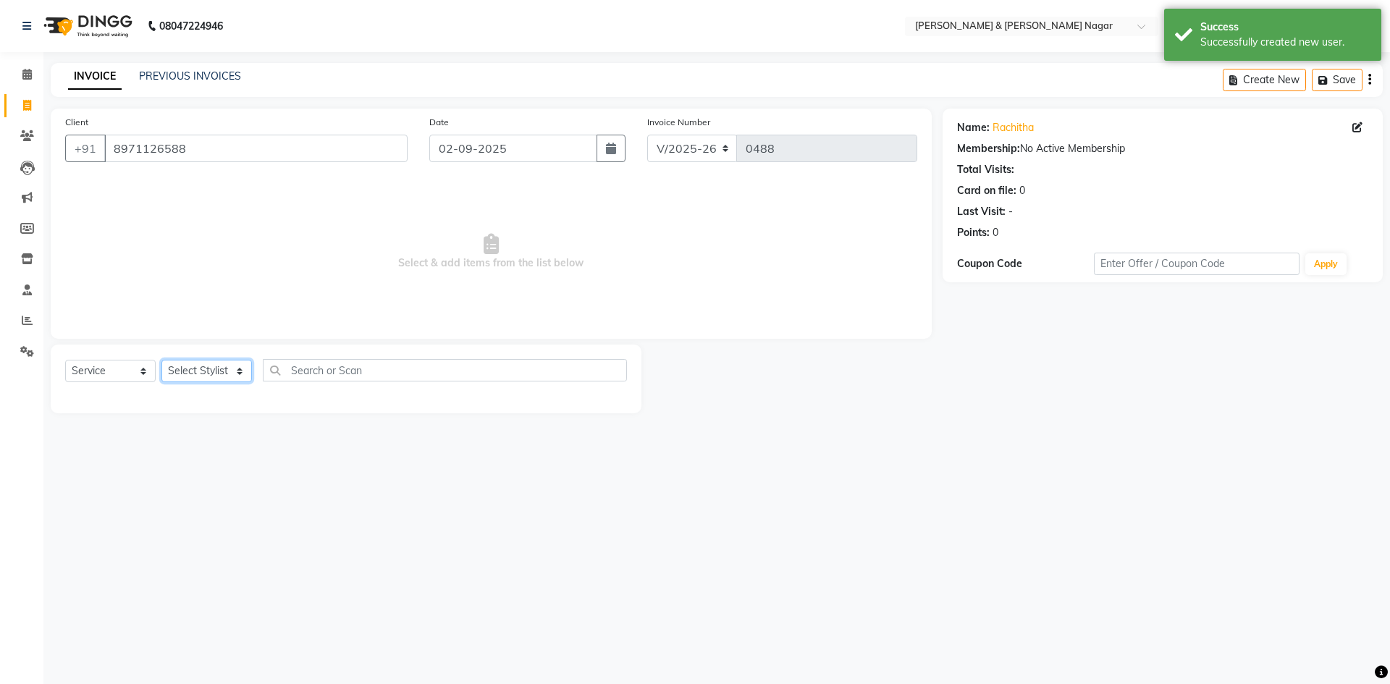
click at [239, 375] on select "Select Stylist ANIKASH [PERSON_NAME] Manager [PERSON_NAME] [PERSON_NAME]" at bounding box center [206, 371] width 90 height 22
select select "55200"
click at [161, 360] on select "Select Stylist ANIKASH [PERSON_NAME] Manager [PERSON_NAME] [PERSON_NAME]" at bounding box center [206, 371] width 90 height 22
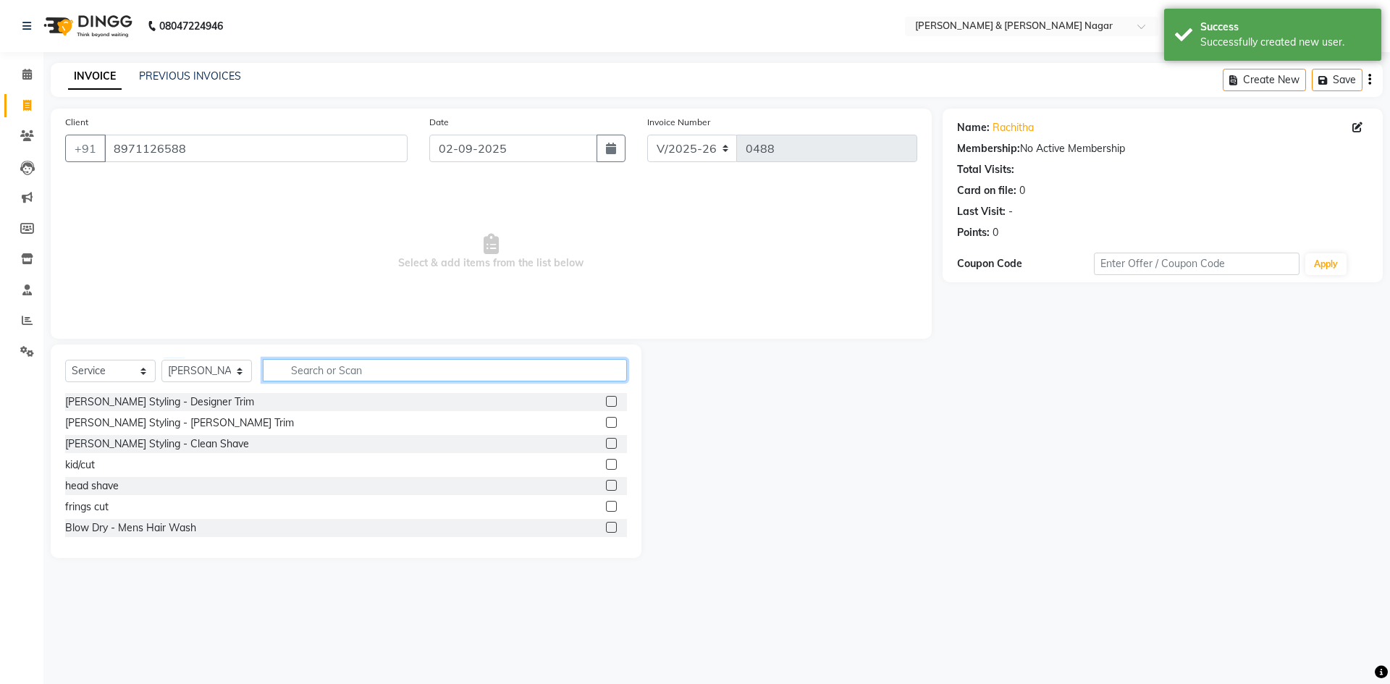
click at [376, 373] on input "text" at bounding box center [445, 370] width 364 height 22
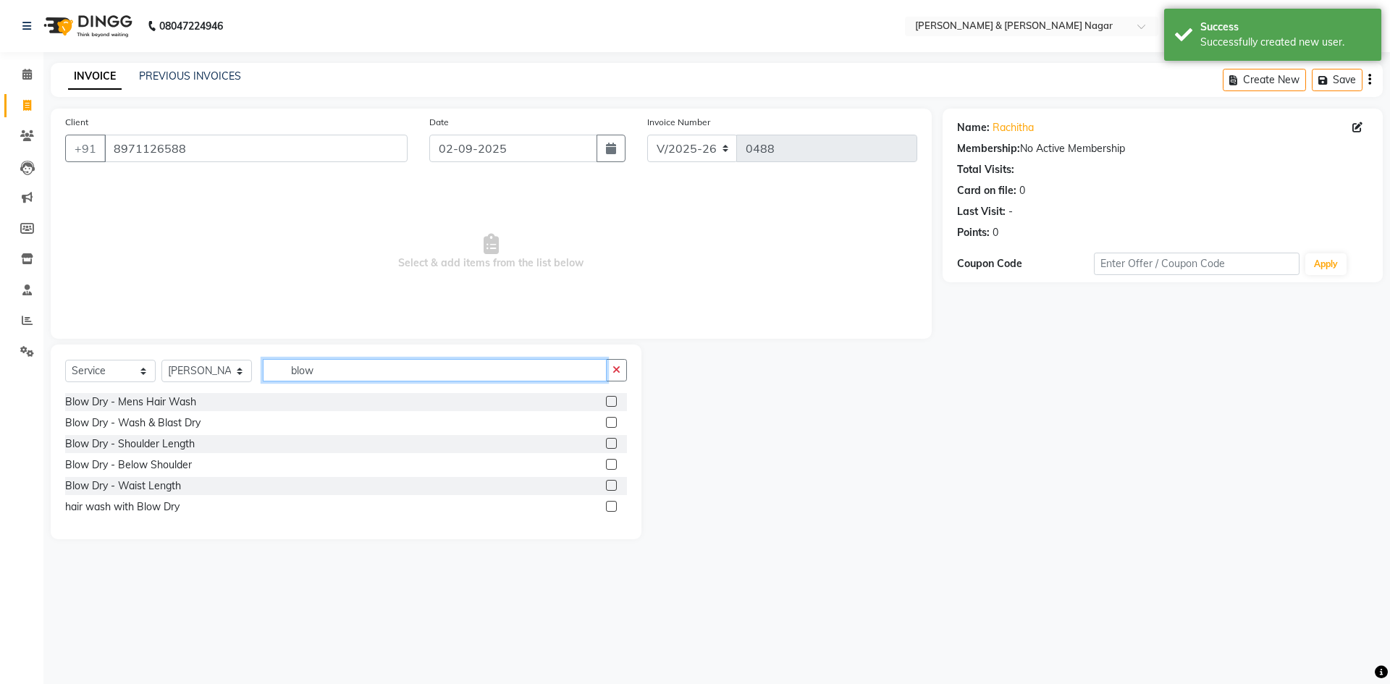
type input "blow"
click at [610, 445] on label at bounding box center [611, 443] width 11 height 11
click at [610, 445] on input "checkbox" at bounding box center [610, 443] width 9 height 9
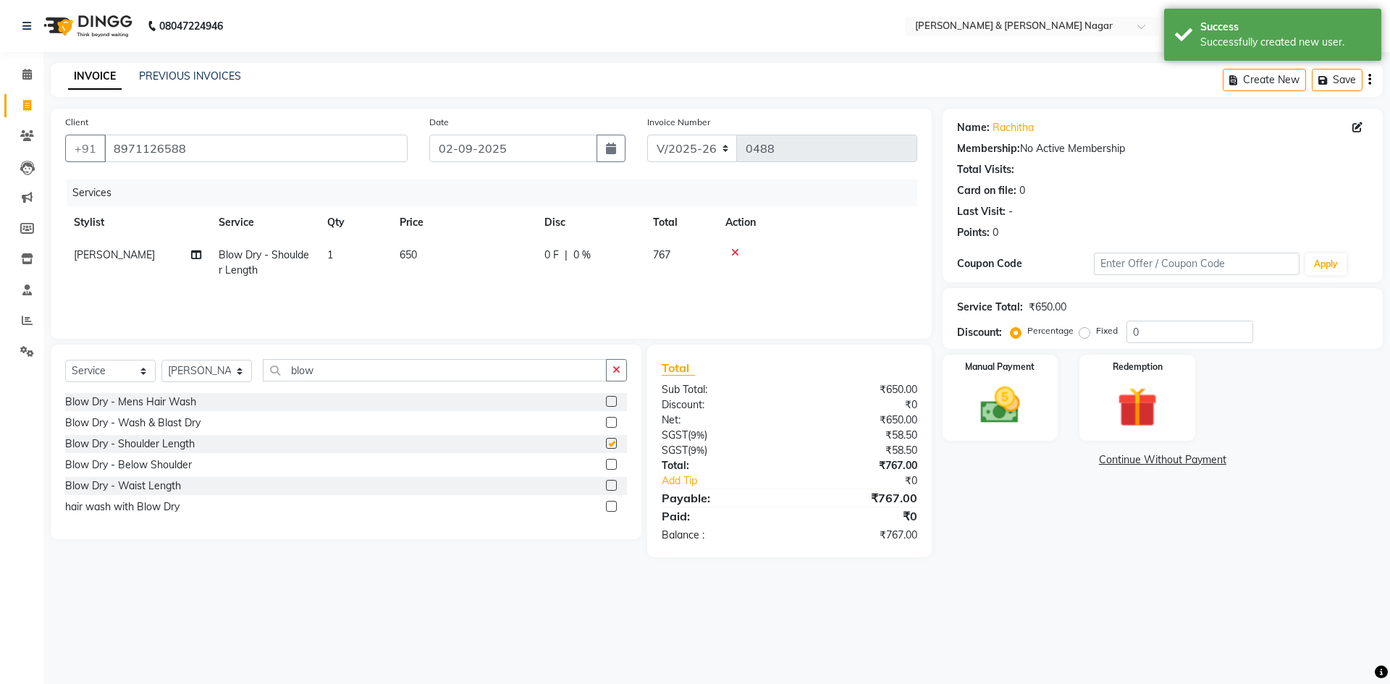
checkbox input "false"
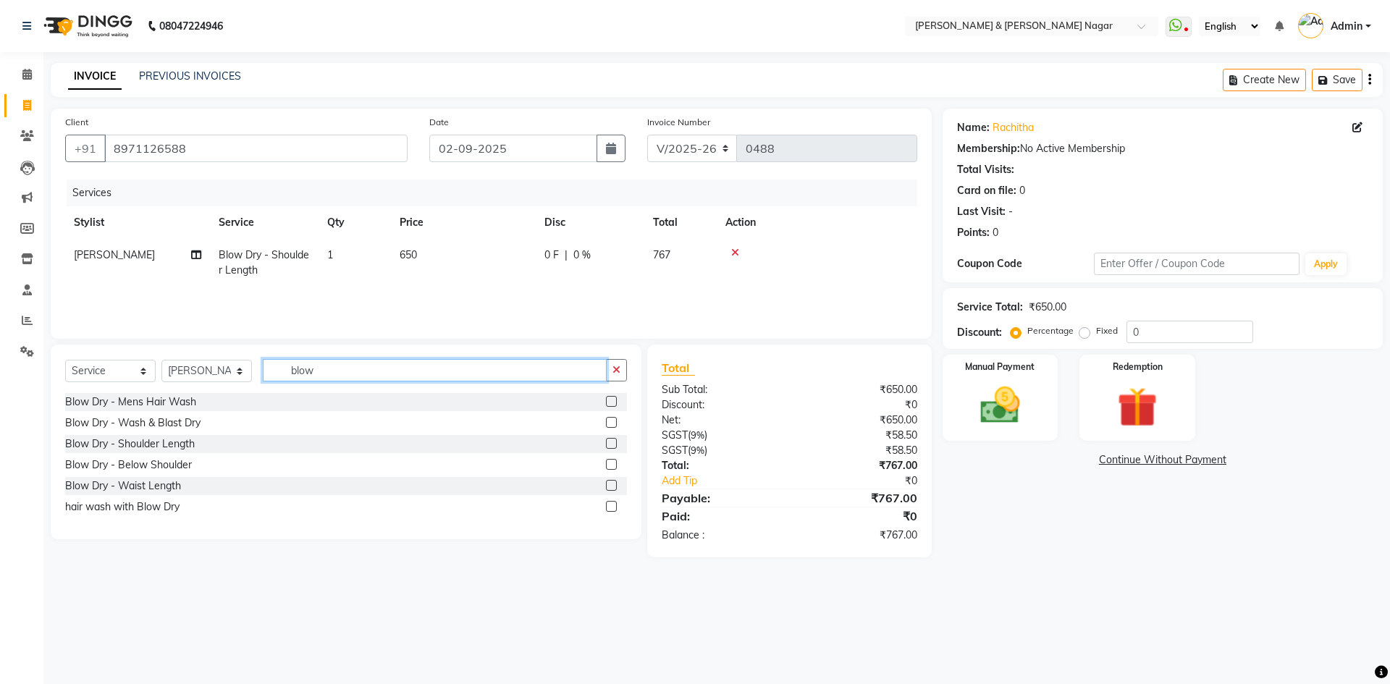
click at [360, 369] on input "blow" at bounding box center [435, 370] width 344 height 22
type input "b"
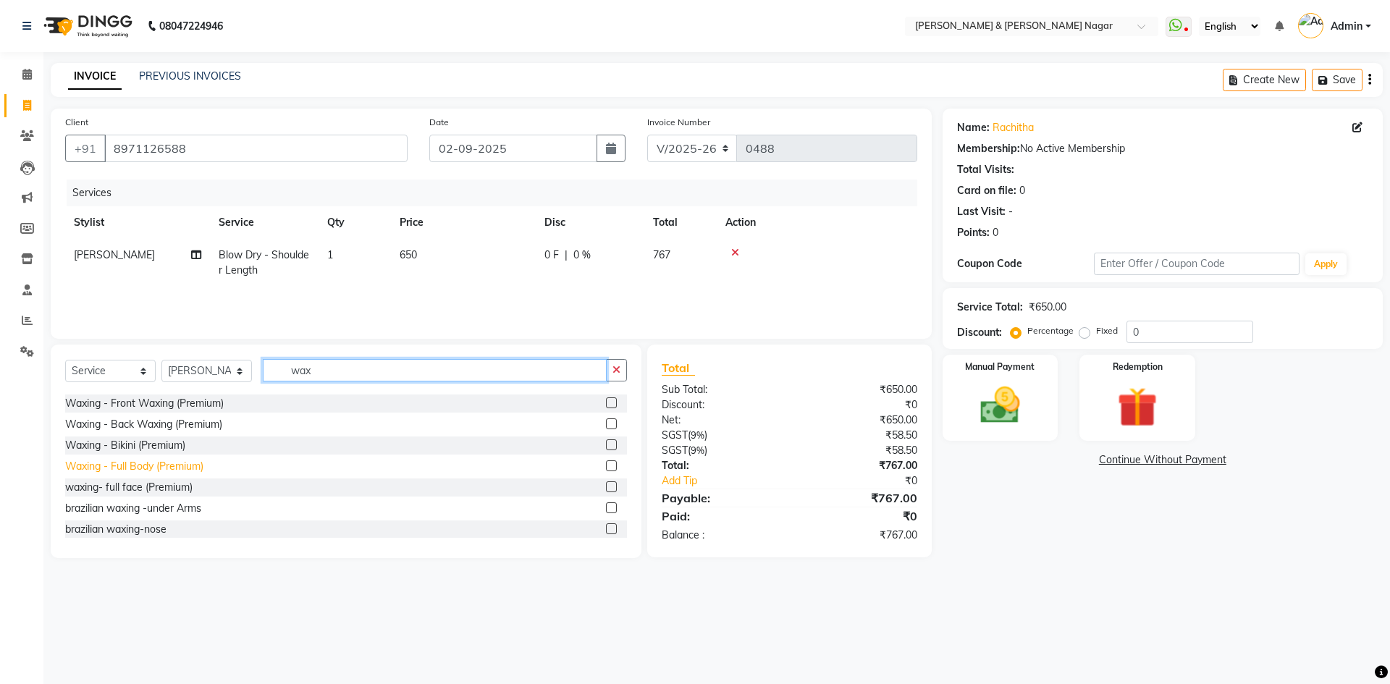
scroll to position [359, 0]
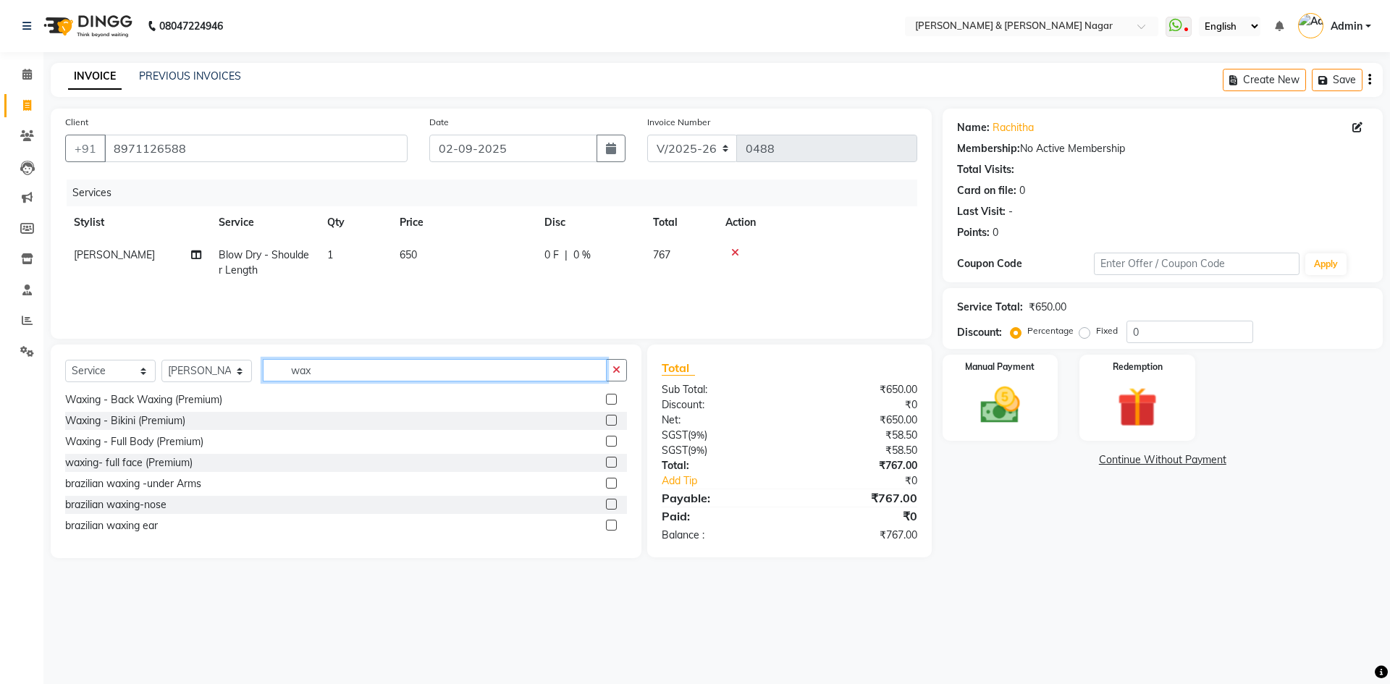
type input "wax"
click at [606, 463] on label at bounding box center [611, 462] width 11 height 11
click at [606, 463] on input "checkbox" at bounding box center [610, 462] width 9 height 9
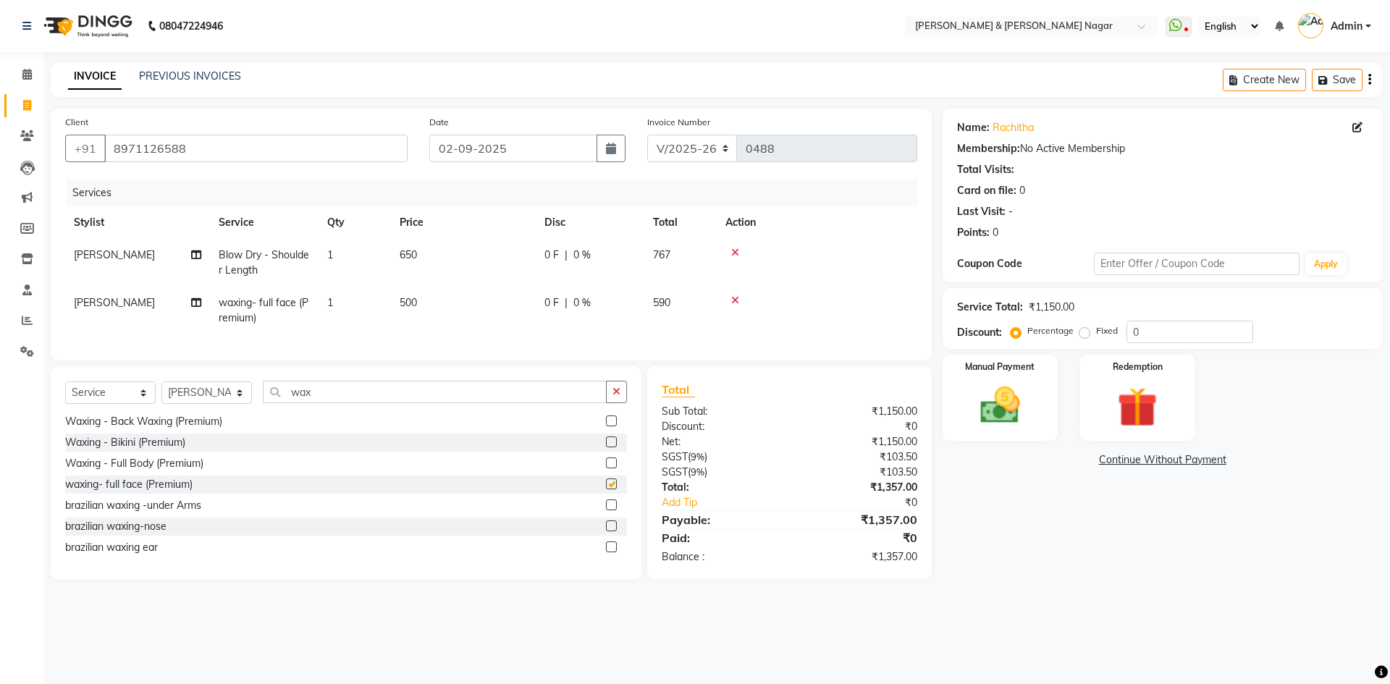
checkbox input "false"
click at [412, 303] on span "500" at bounding box center [408, 302] width 17 height 13
select select "55200"
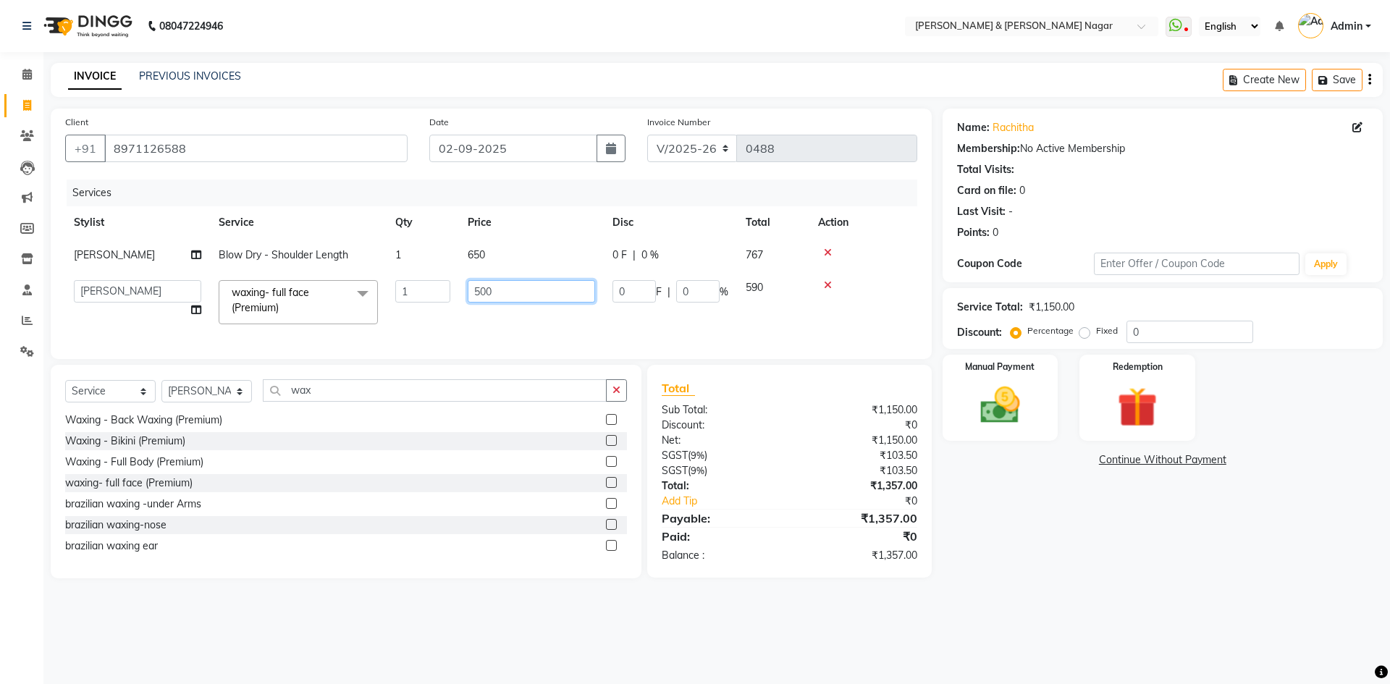
click at [485, 292] on input "500" at bounding box center [531, 291] width 127 height 22
type input "0"
click at [491, 292] on input "0" at bounding box center [531, 291] width 127 height 22
type input "500"
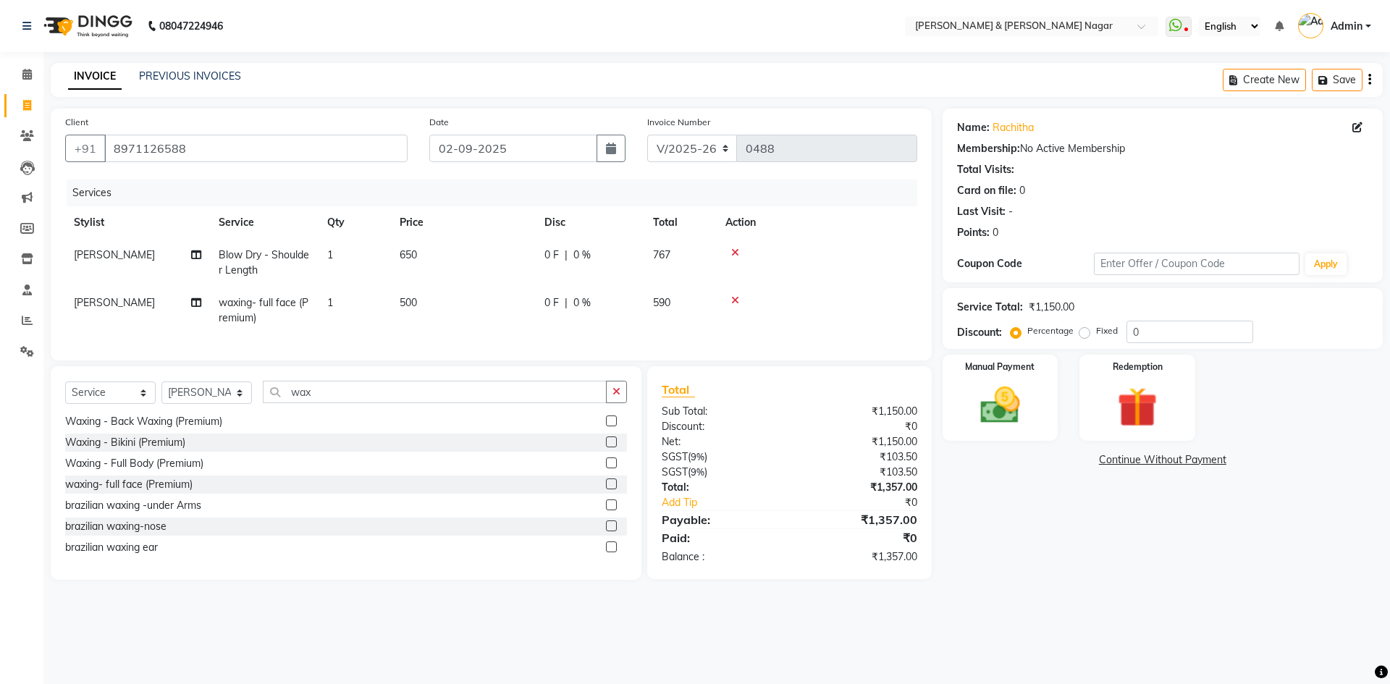
click at [567, 328] on tr "[PERSON_NAME] waxing- full face (Premium) 1 500 0 F | 0 % 590" at bounding box center [491, 311] width 852 height 48
click at [1003, 414] on img at bounding box center [999, 406] width 67 height 48
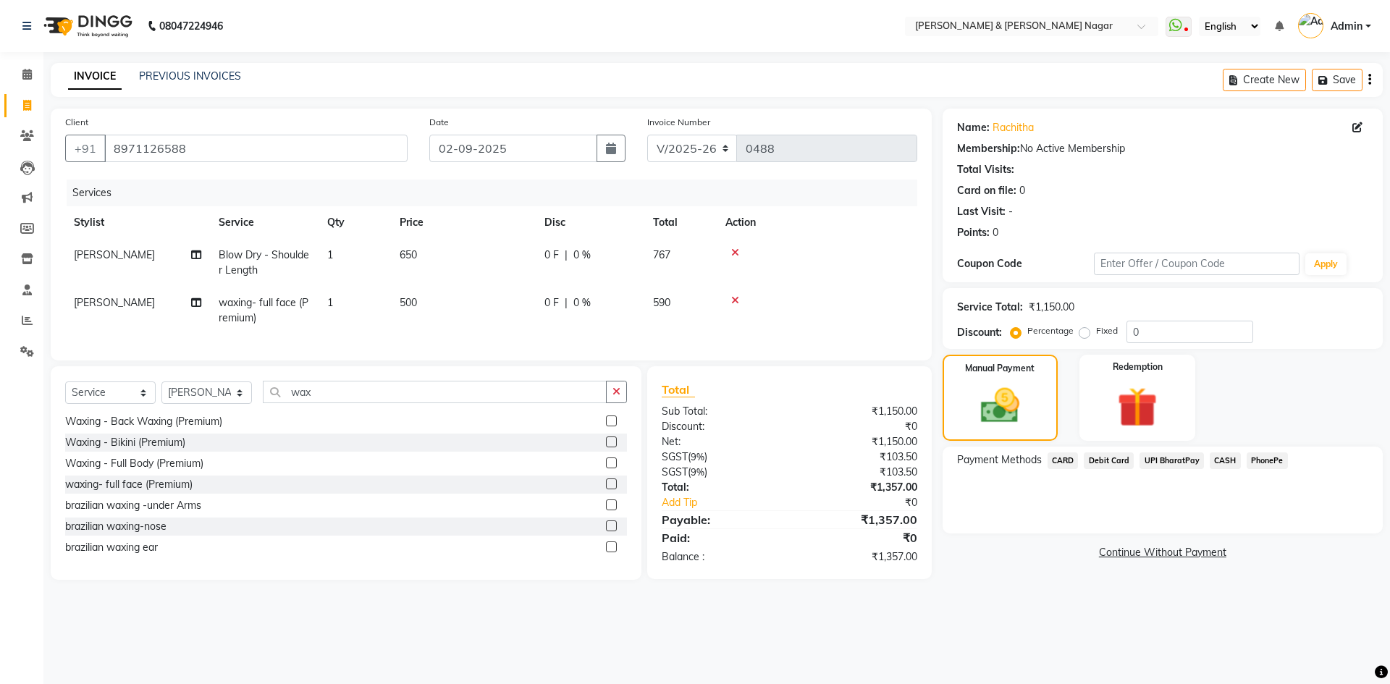
click at [1257, 459] on span "PhonePe" at bounding box center [1267, 460] width 41 height 17
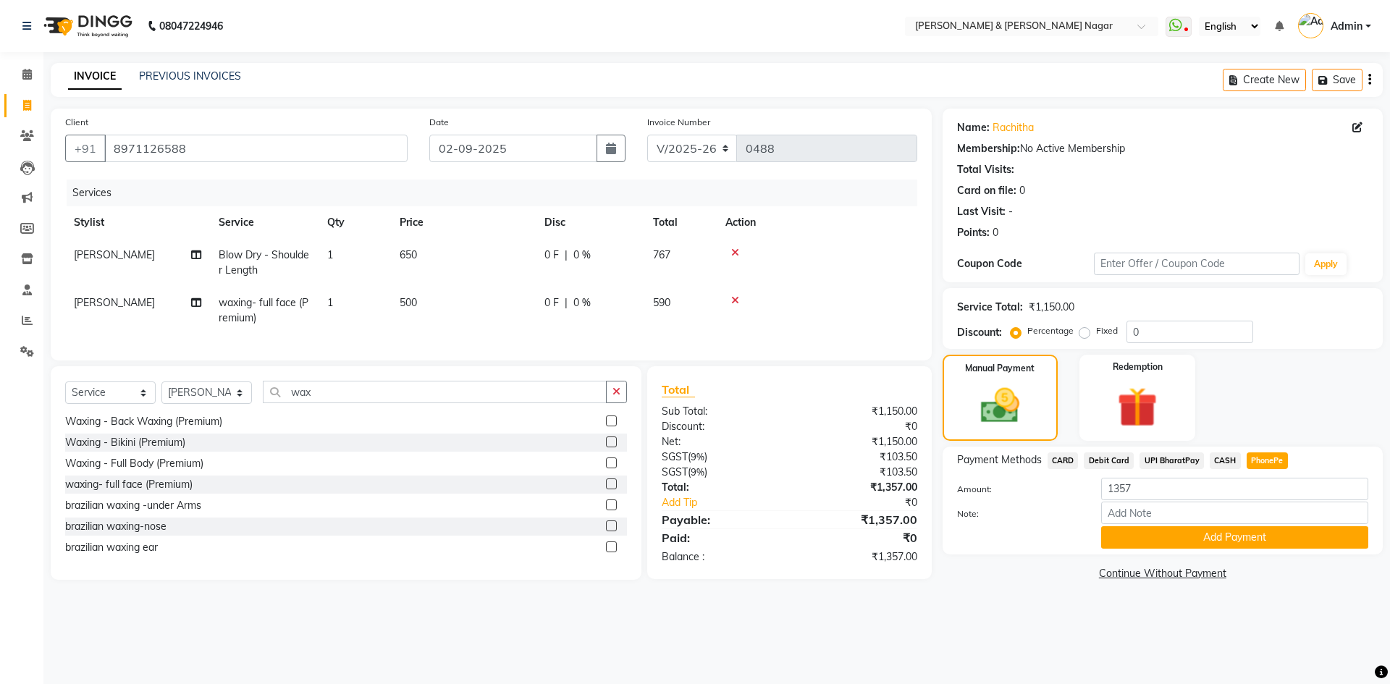
click at [1242, 537] on button "Add Payment" at bounding box center [1234, 537] width 267 height 22
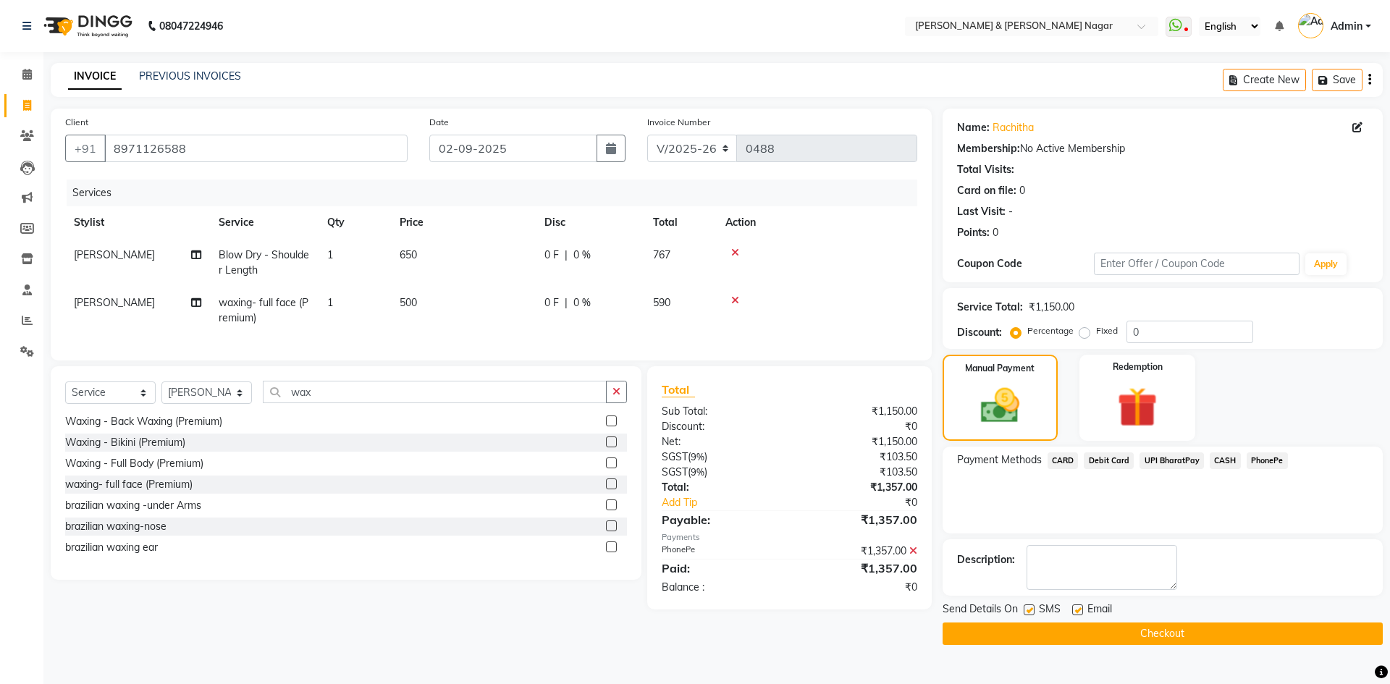
click at [1199, 631] on button "Checkout" at bounding box center [1163, 634] width 440 height 22
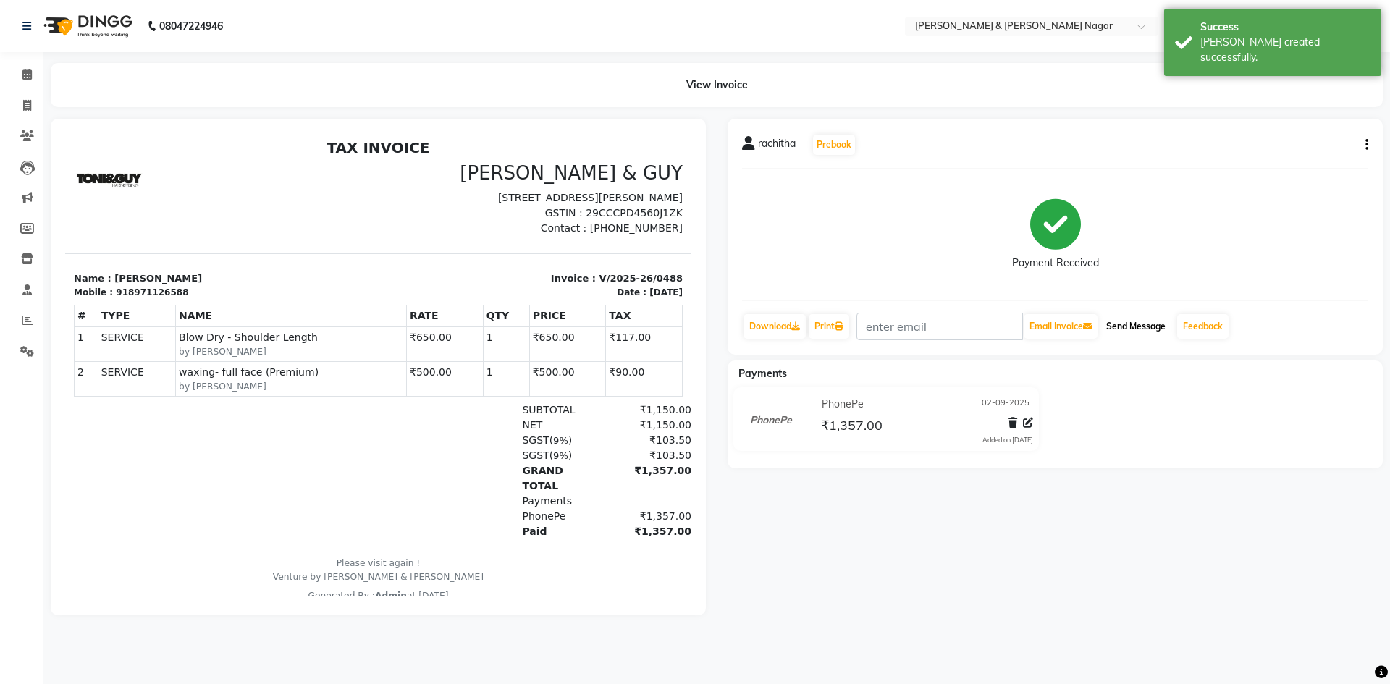
click at [1141, 322] on button "Send Message" at bounding box center [1135, 326] width 71 height 25
